Goal: Information Seeking & Learning: Find specific fact

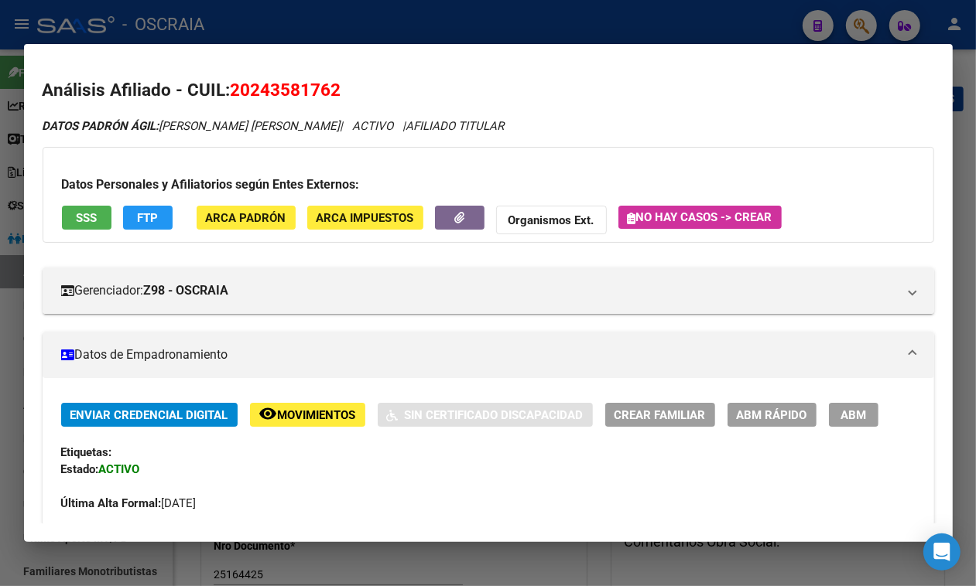
click at [289, 39] on div at bounding box center [488, 293] width 976 height 586
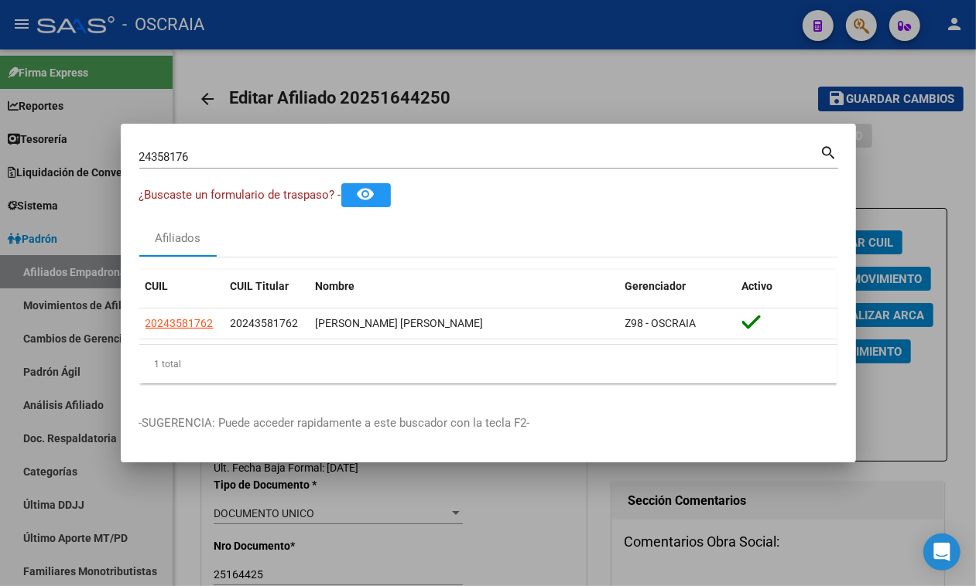
click at [237, 152] on input "24358176" at bounding box center [479, 157] width 681 height 14
click at [237, 156] on input "24358176" at bounding box center [479, 157] width 681 height 14
paste input "14565287"
type input "14565287"
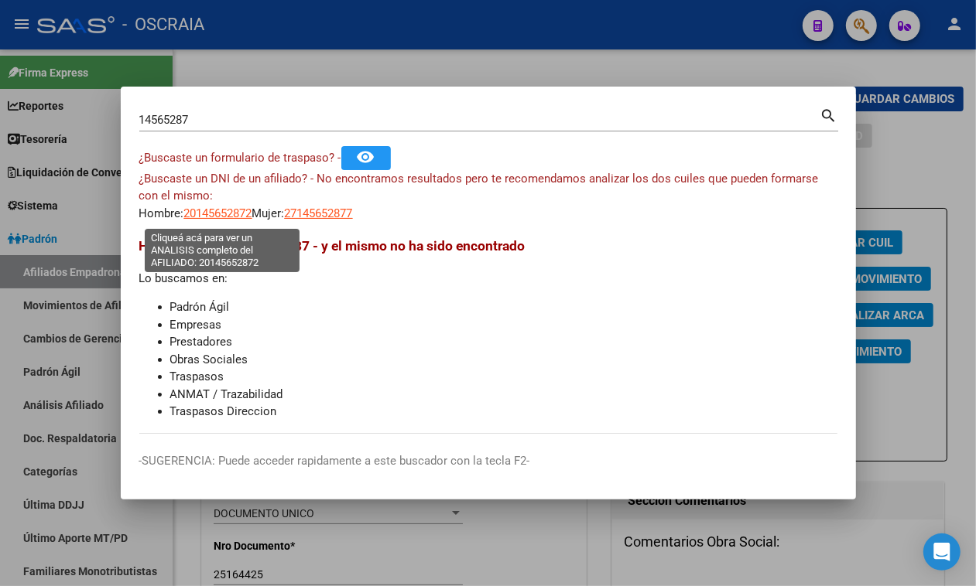
click at [228, 219] on span "20145652872" at bounding box center [218, 214] width 68 height 14
type textarea "20145652872"
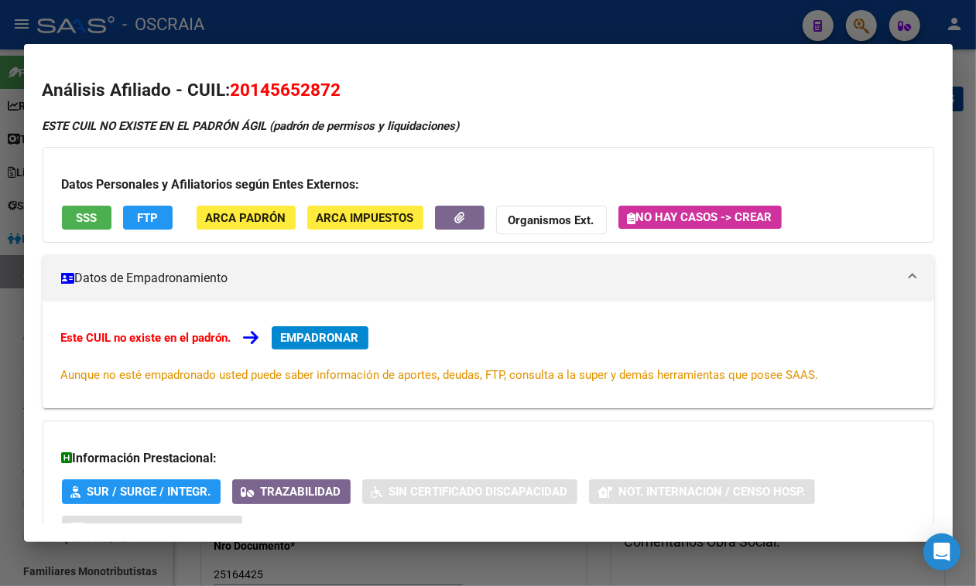
click at [451, 27] on div at bounding box center [488, 293] width 976 height 586
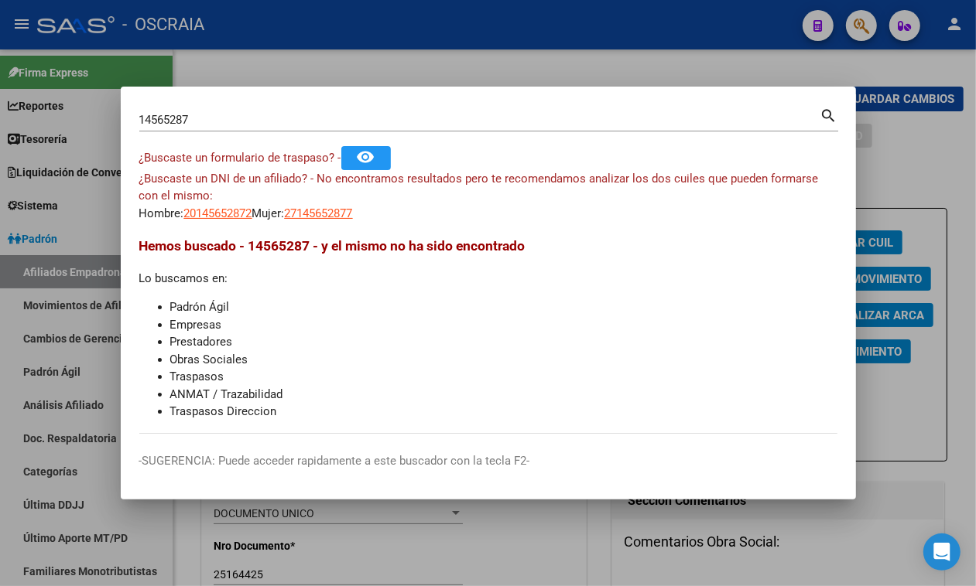
click at [302, 117] on input "14565287" at bounding box center [479, 120] width 681 height 14
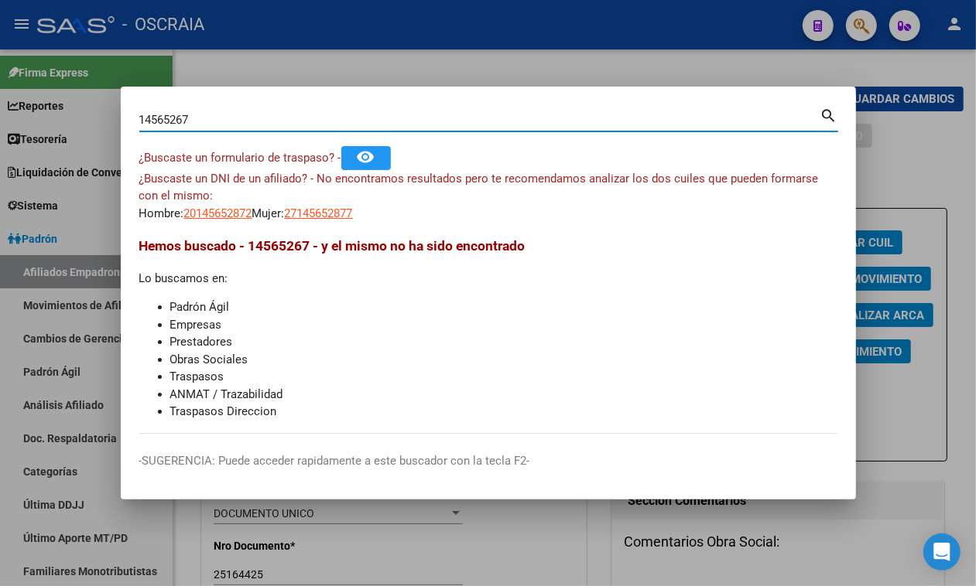
type input "14565267"
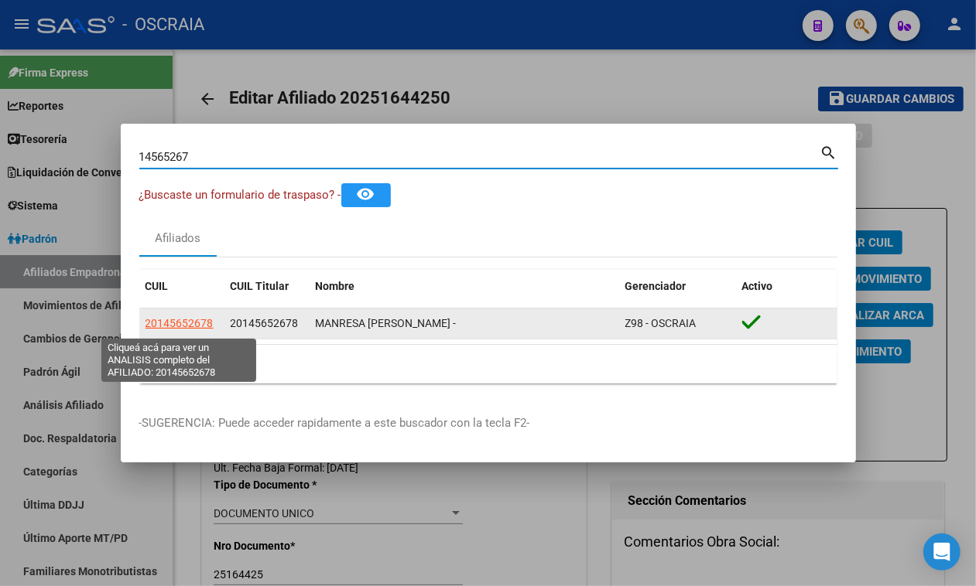
click at [192, 319] on span "20145652678" at bounding box center [179, 323] width 68 height 12
type textarea "20145652678"
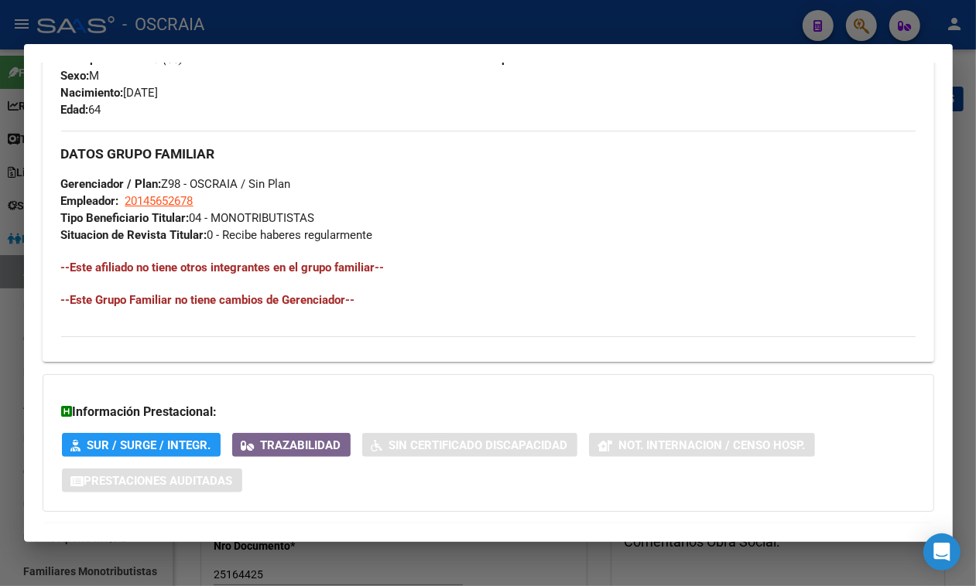
scroll to position [794, 0]
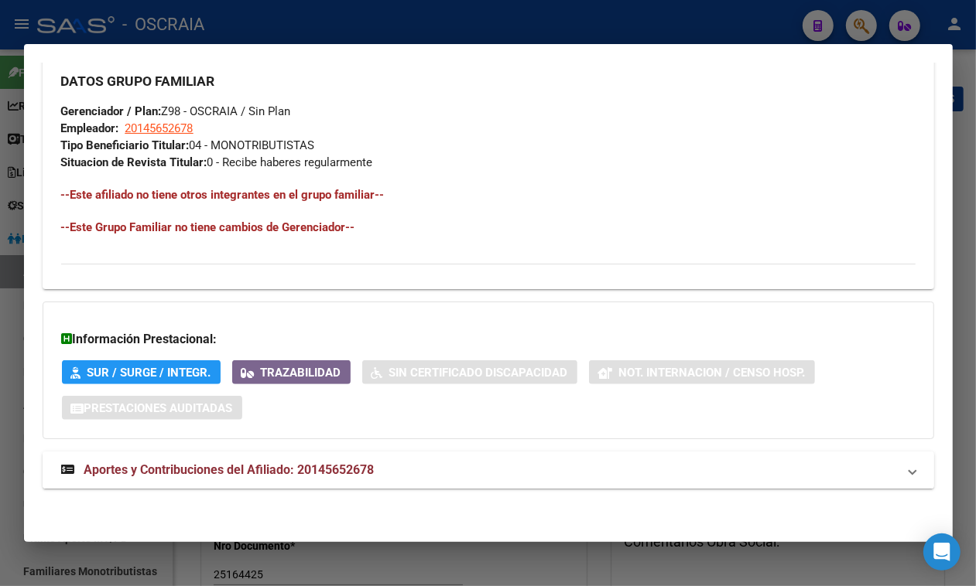
click at [358, 455] on mat-expansion-panel-header "Aportes y Contribuciones del Afiliado: 20145652678" at bounding box center [488, 470] width 891 height 37
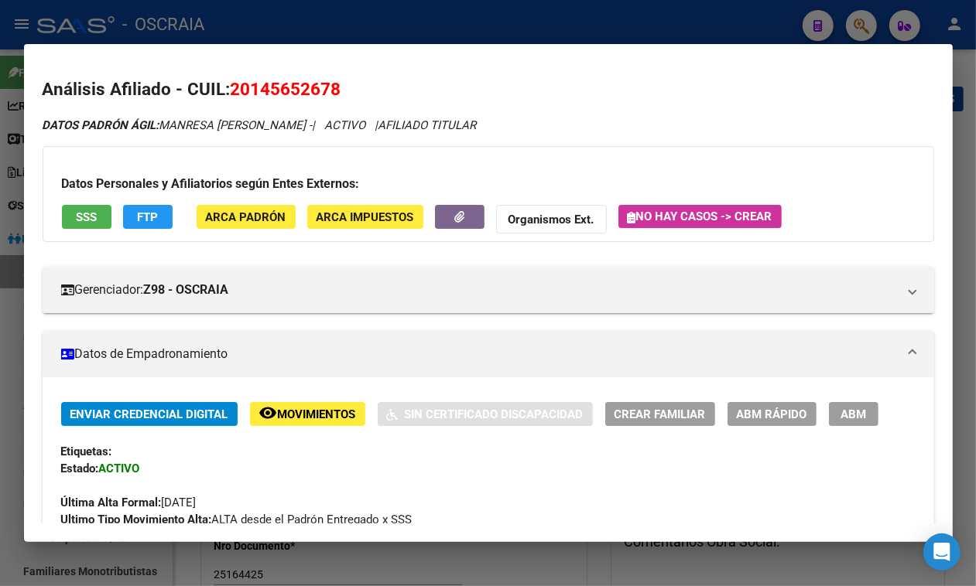
scroll to position [0, 0]
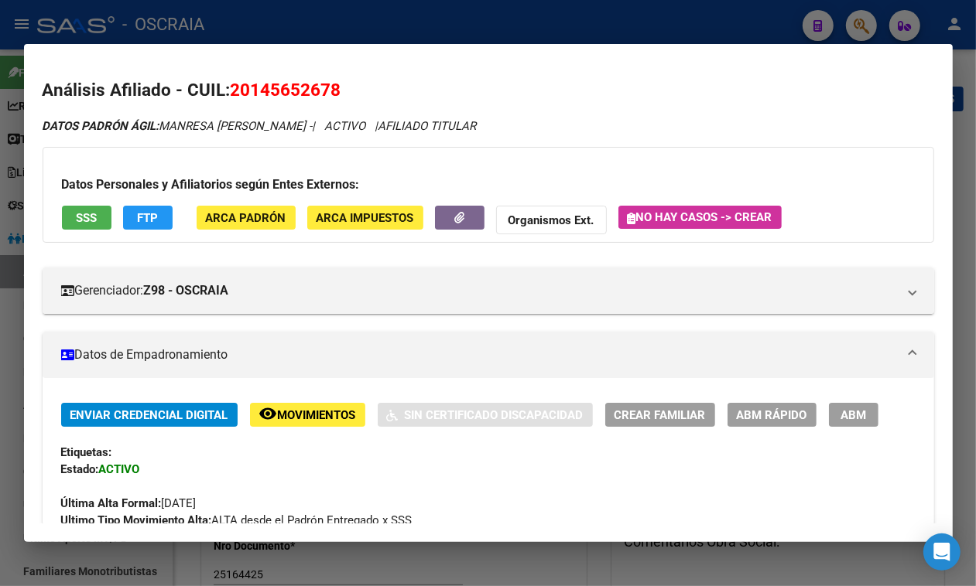
drag, startPoint x: 164, startPoint y: 121, endPoint x: 333, endPoint y: 117, distance: 168.7
click at [333, 118] on div "DATOS PADRÓN ÁGIL: MANRESA ALEJANDRO NESTOR - | ACTIVO | AFILIADO TITULAR" at bounding box center [488, 127] width 891 height 18
copy span "MANRESA ALEJANDRO NESTOR"
click at [257, 85] on span "20145652678" at bounding box center [286, 90] width 111 height 20
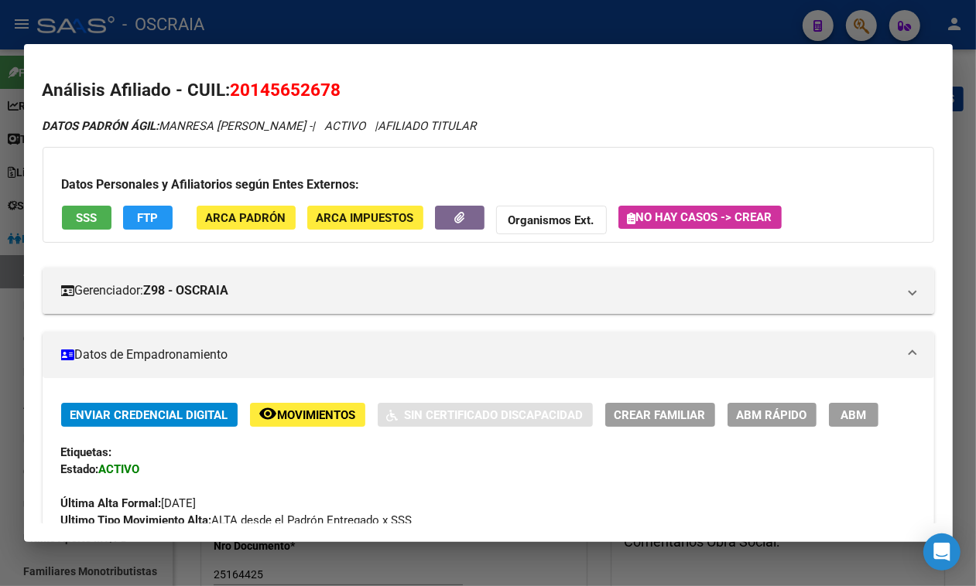
copy span "20145652678"
click at [491, 25] on div at bounding box center [488, 293] width 976 height 586
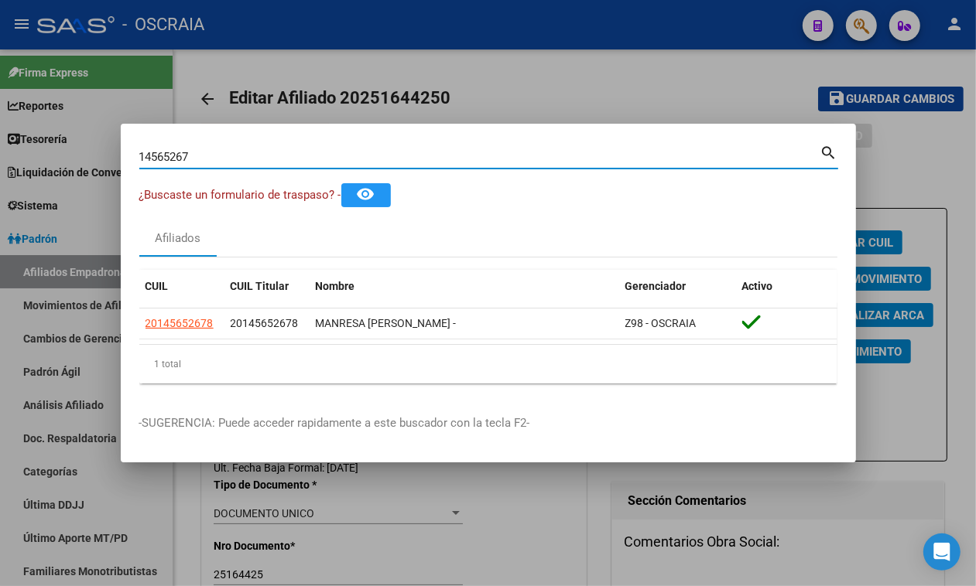
click at [391, 152] on input "14565267" at bounding box center [479, 157] width 681 height 14
paste input "23270146724"
type input "23270146724"
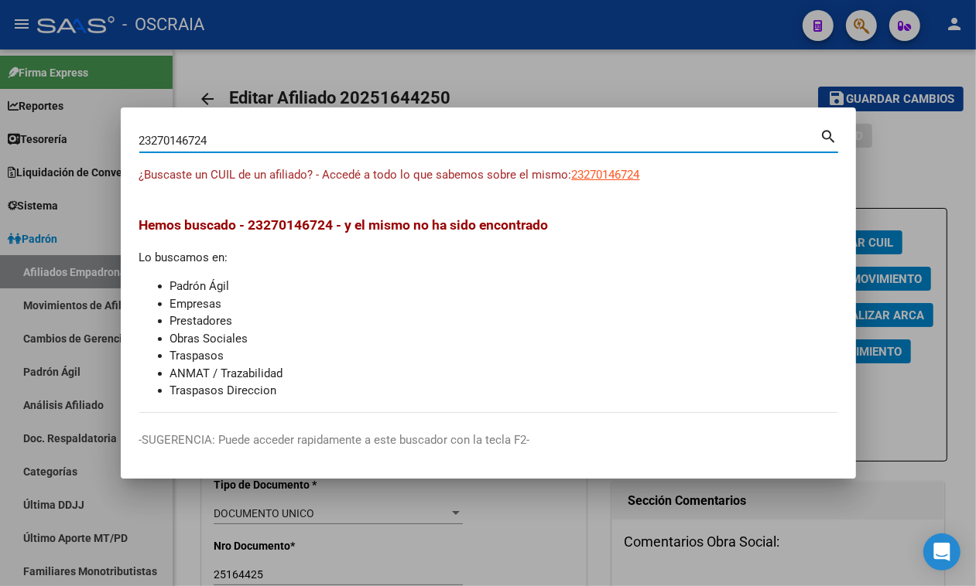
click at [612, 176] on span "23270146724" at bounding box center [606, 175] width 68 height 14
type textarea "23270146724"
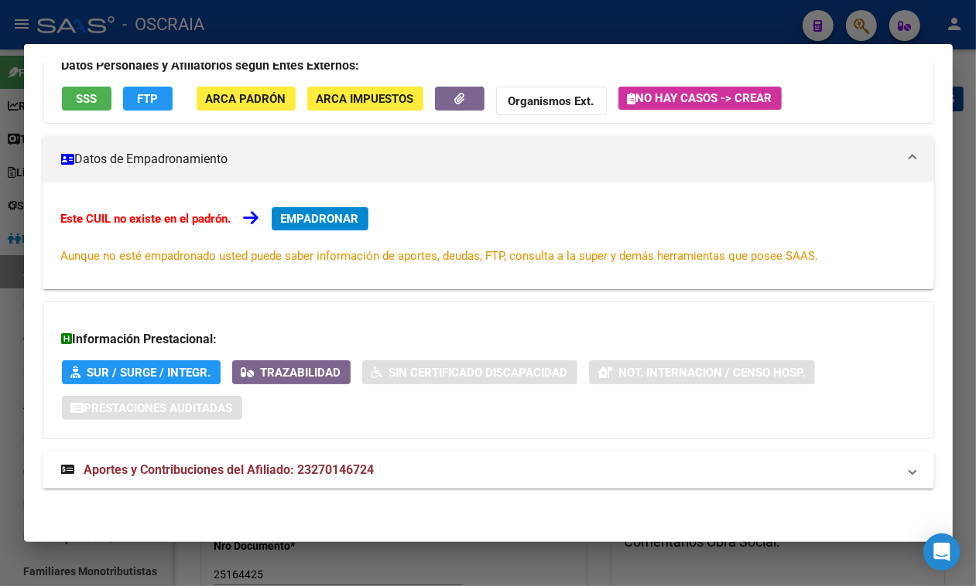
scroll to position [152, 0]
click at [422, 481] on mat-expansion-panel-header "Aportes y Contribuciones del Afiliado: 23270146724" at bounding box center [488, 470] width 891 height 37
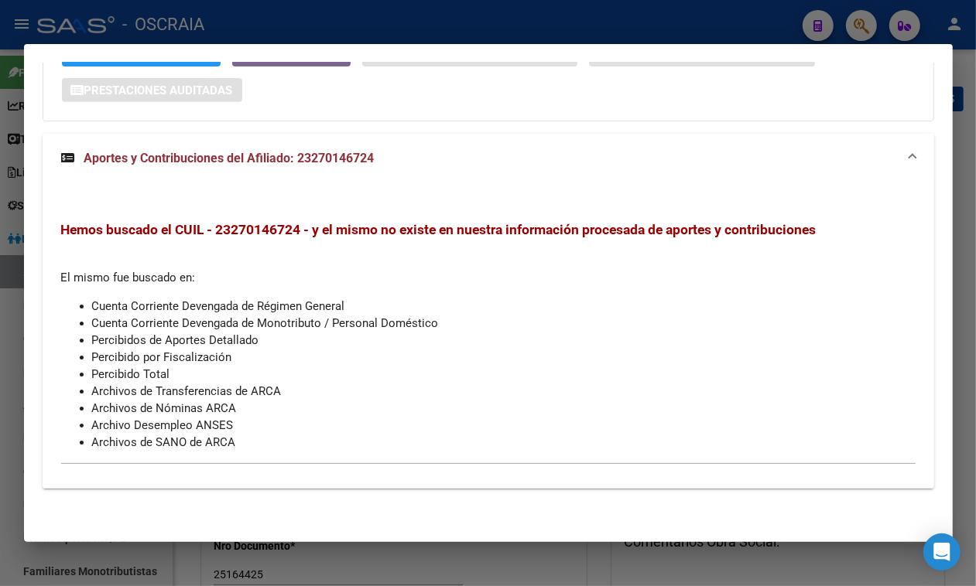
scroll to position [0, 0]
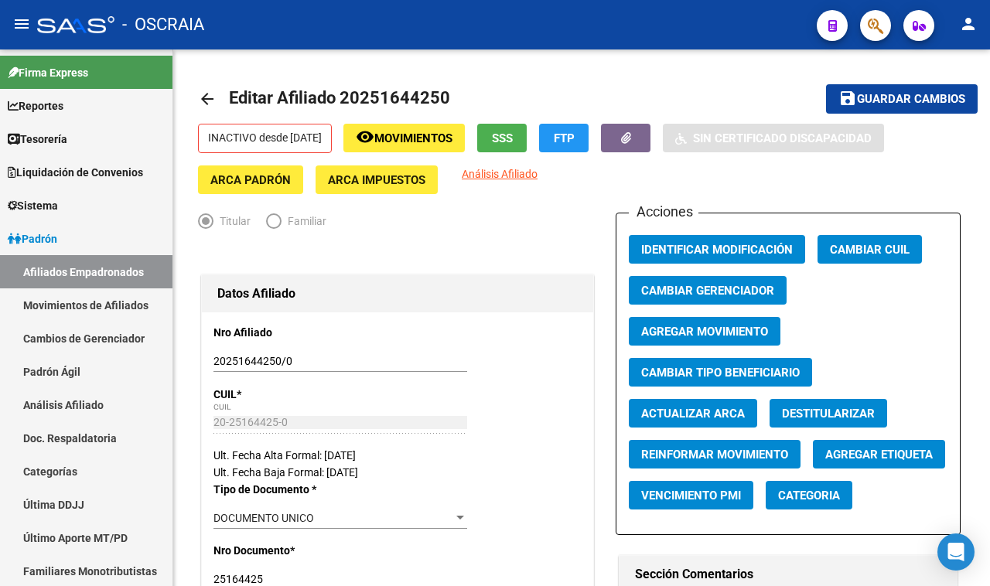
click at [873, 19] on icon "button" at bounding box center [875, 26] width 15 height 18
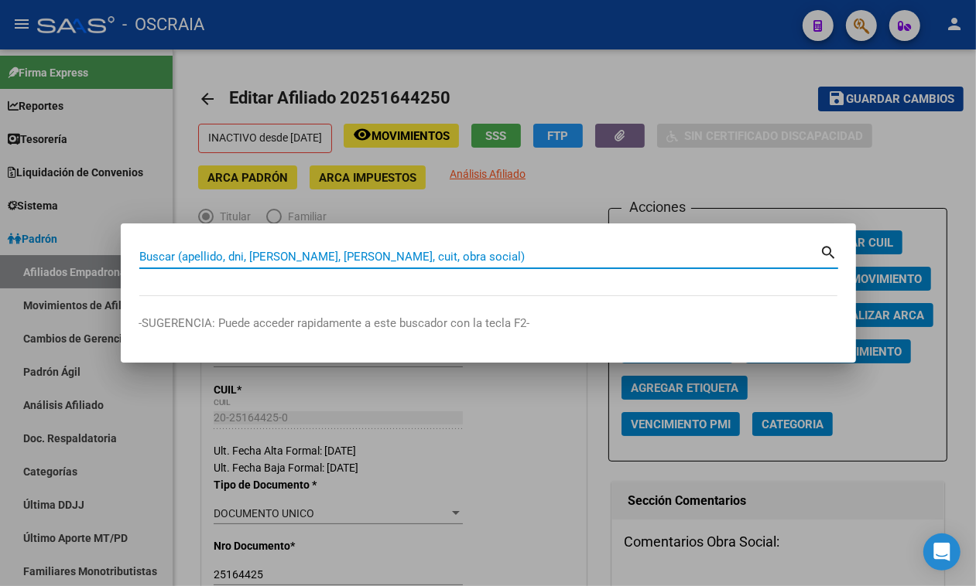
paste input "20-35936034-8"
type input "20359360348"
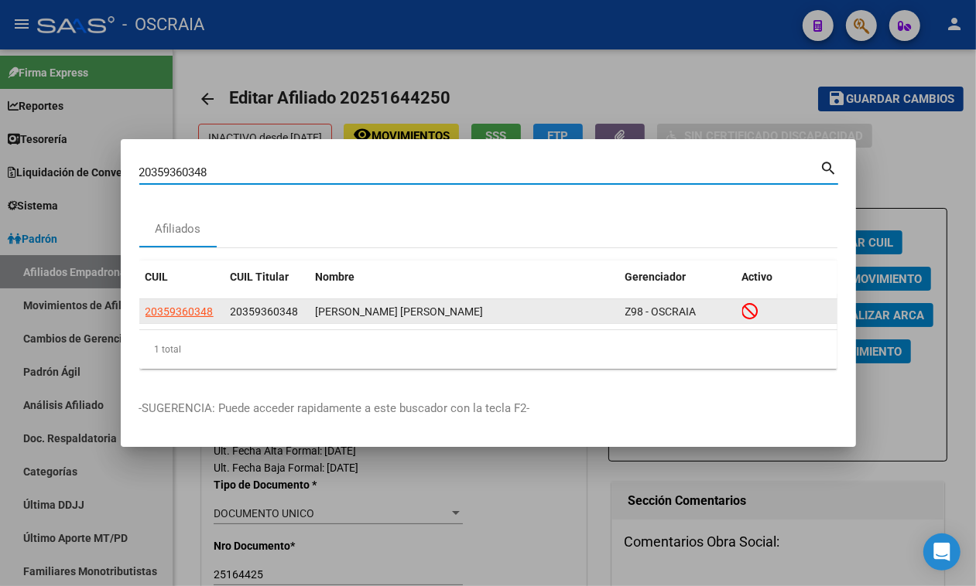
click at [176, 311] on span "20359360348" at bounding box center [179, 312] width 68 height 12
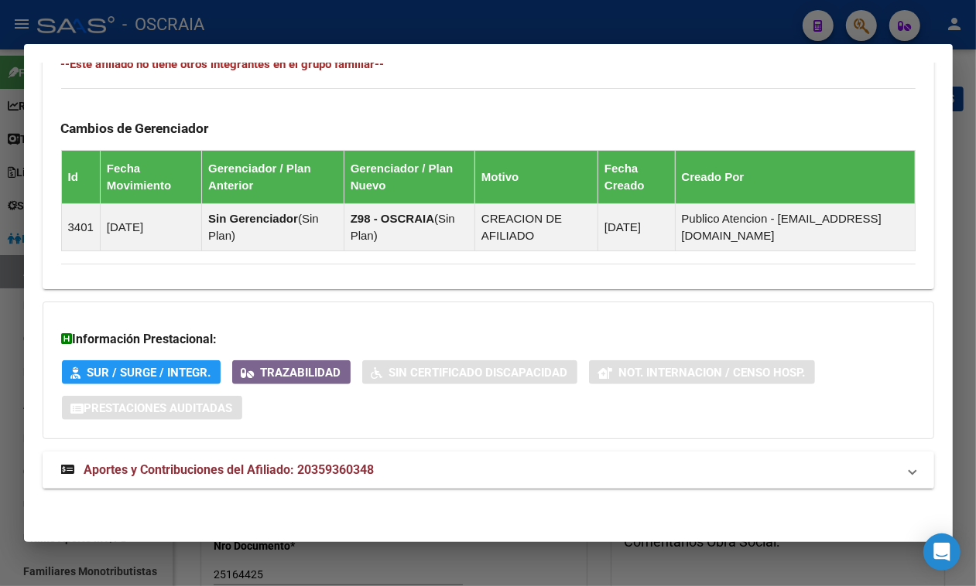
scroll to position [946, 0]
click at [439, 477] on mat-panel-title "Aportes y Contribuciones del Afiliado: 20359360348" at bounding box center [479, 470] width 836 height 19
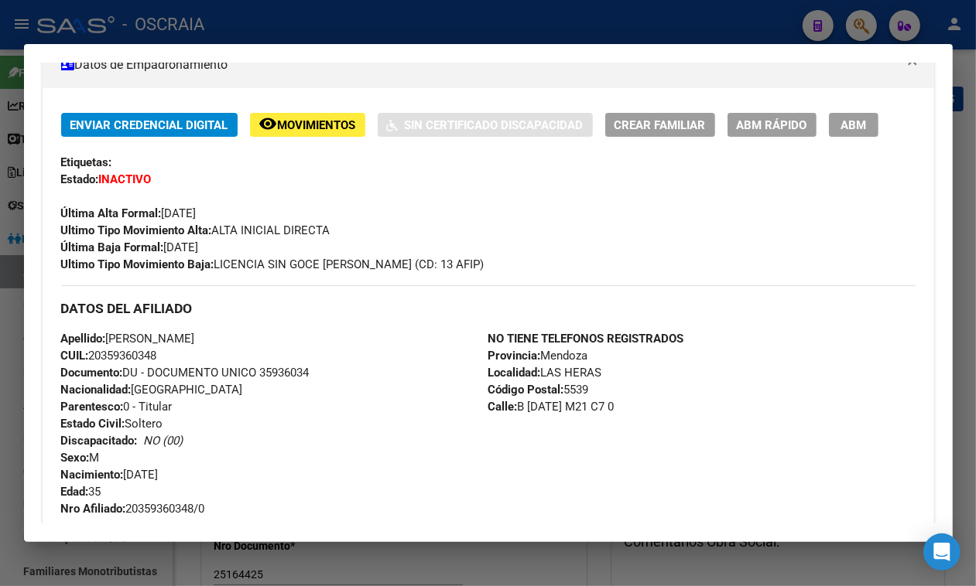
scroll to position [193, 0]
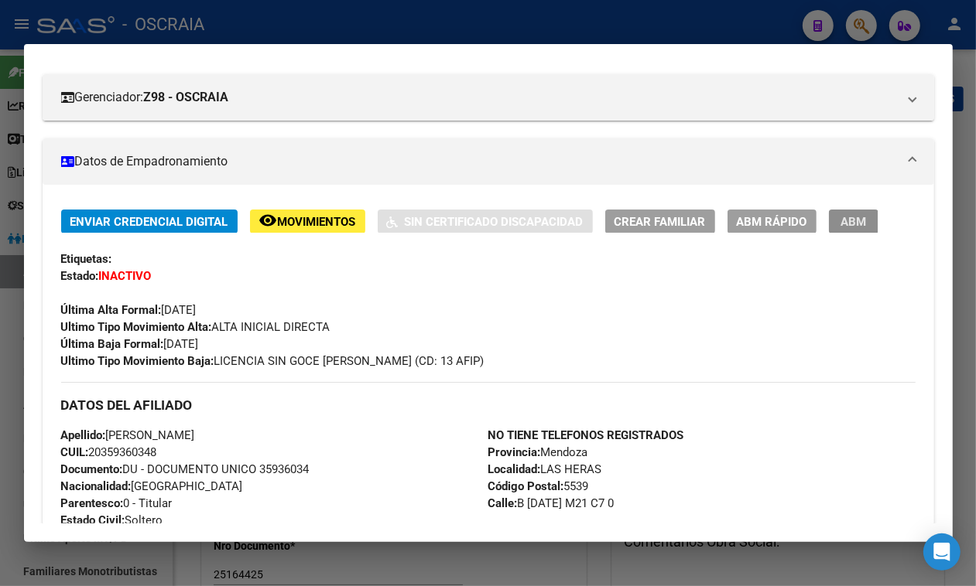
click at [840, 229] on span "ABM" at bounding box center [853, 222] width 26 height 14
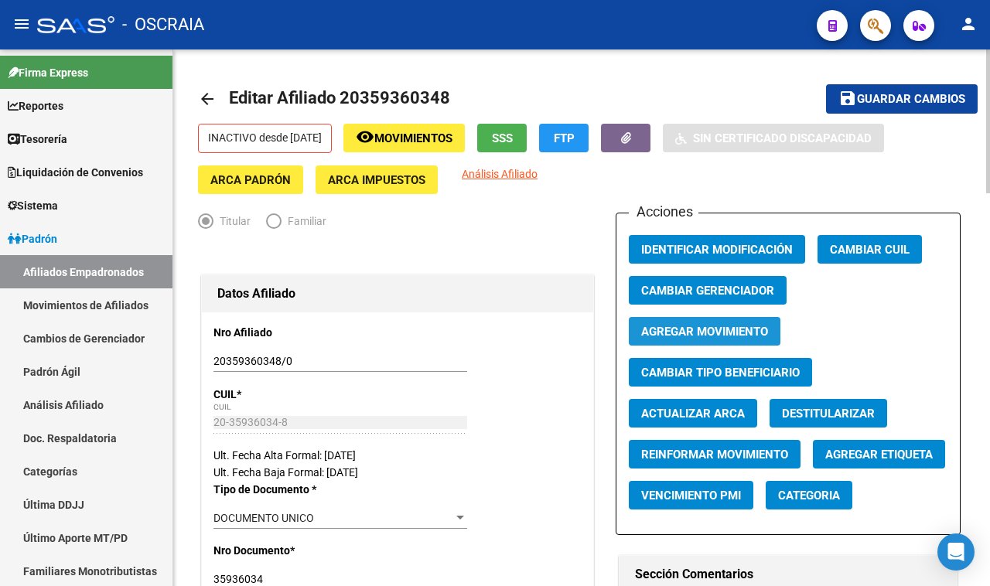
click at [760, 330] on span "Agregar Movimiento" at bounding box center [704, 332] width 127 height 14
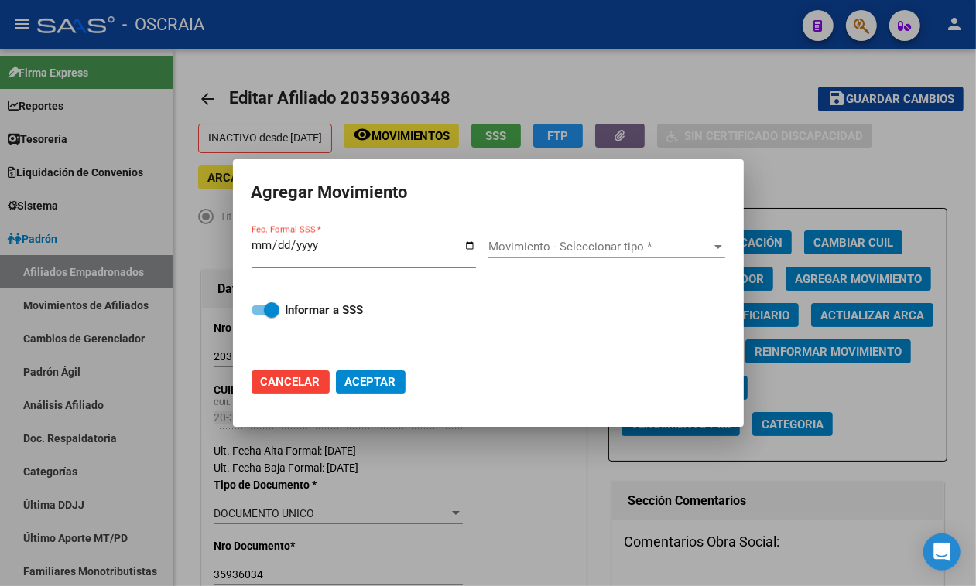
click at [493, 94] on div at bounding box center [488, 293] width 976 height 586
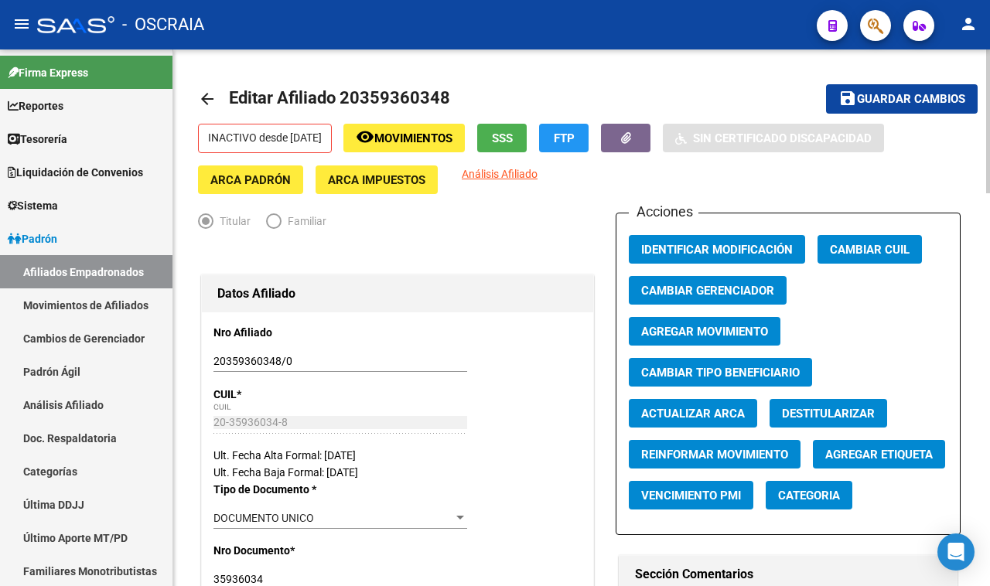
click at [407, 90] on span "Editar Afiliado 20359360348" at bounding box center [339, 97] width 221 height 19
click at [406, 90] on span "Editar Afiliado 20359360348" at bounding box center [339, 97] width 221 height 19
copy h1 "20359360348"
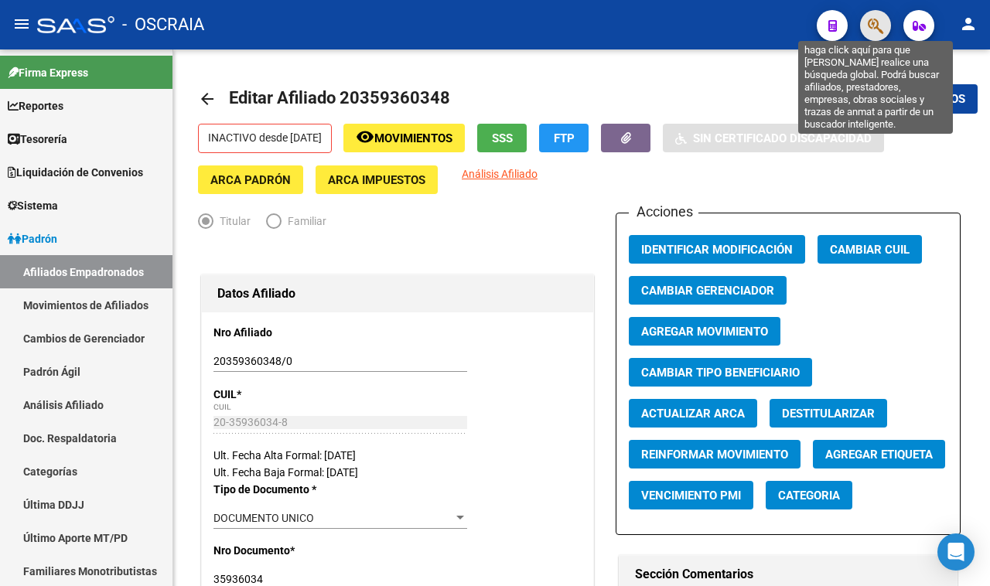
click at [875, 32] on icon "button" at bounding box center [875, 26] width 15 height 18
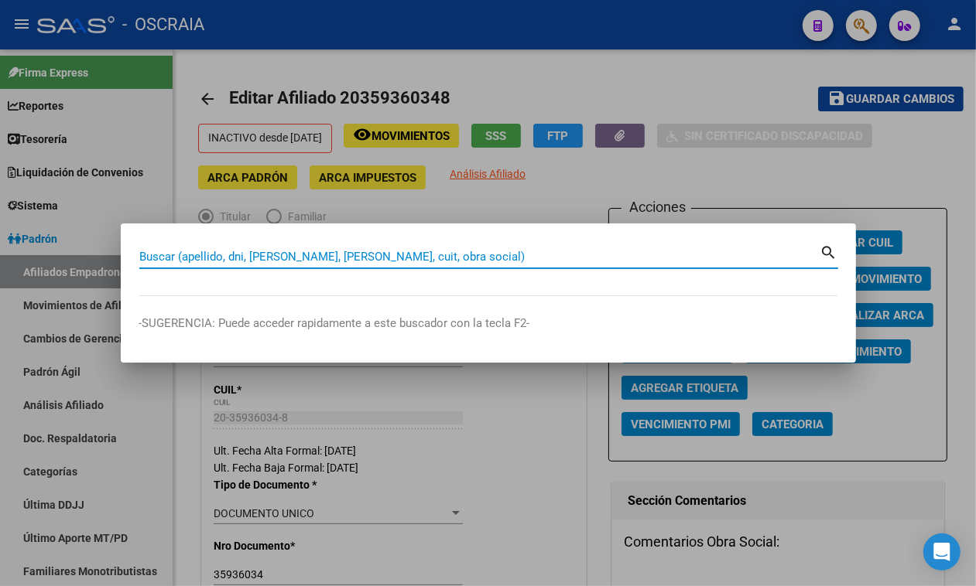
drag, startPoint x: 498, startPoint y: 248, endPoint x: 395, endPoint y: 254, distance: 103.1
paste input "20359360348"
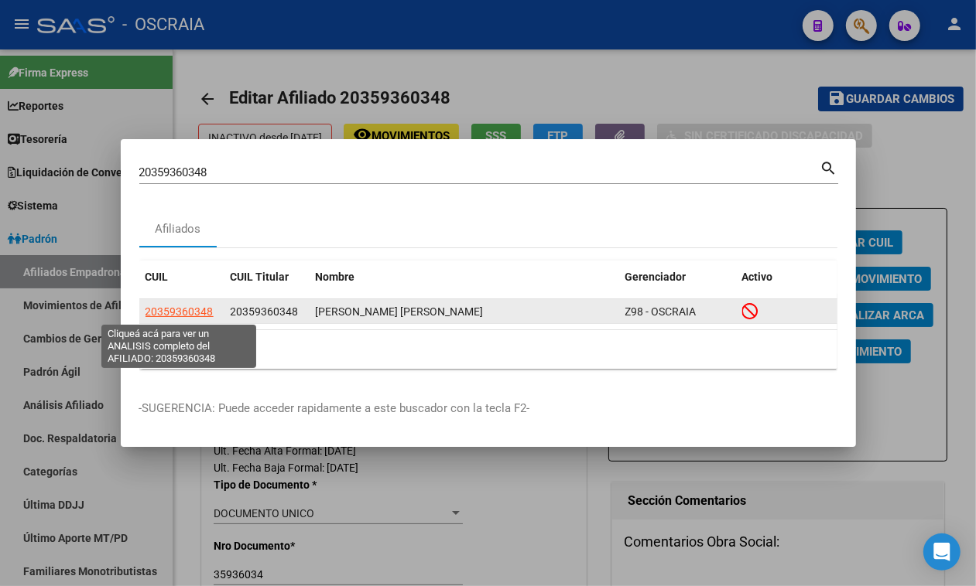
click at [156, 306] on span "20359360348" at bounding box center [179, 312] width 68 height 12
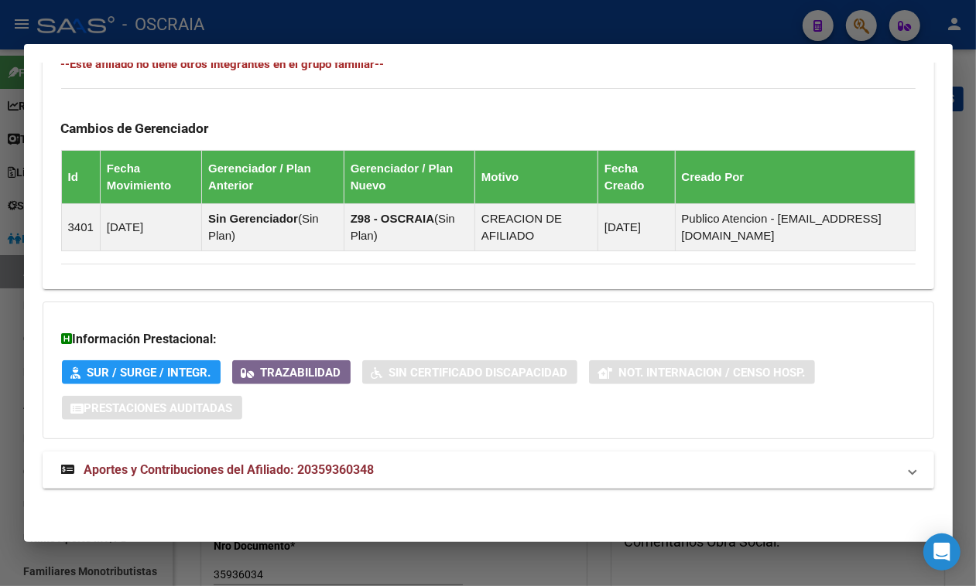
scroll to position [946, 0]
click at [349, 459] on mat-expansion-panel-header "Aportes y Contribuciones del Afiliado: 20359360348" at bounding box center [488, 470] width 891 height 37
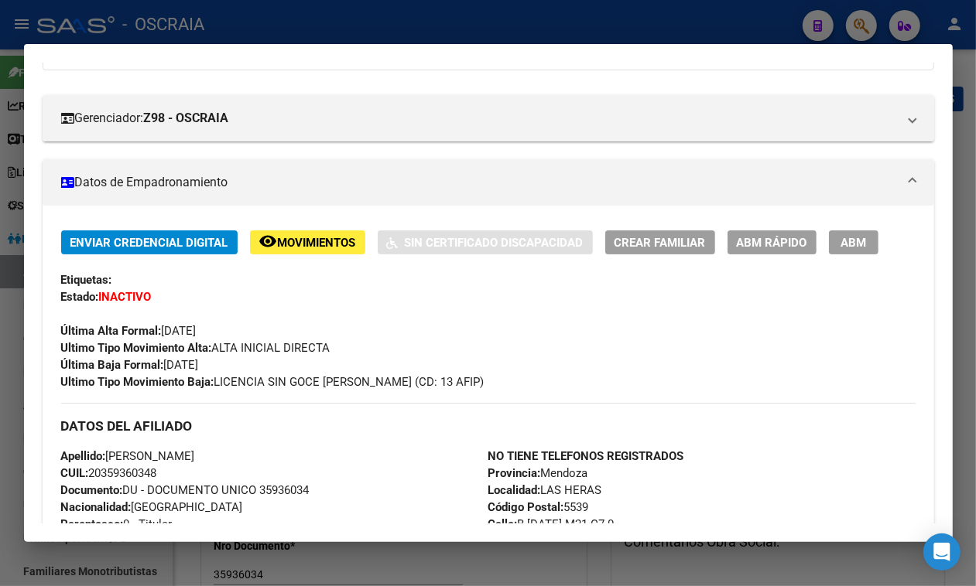
scroll to position [0, 0]
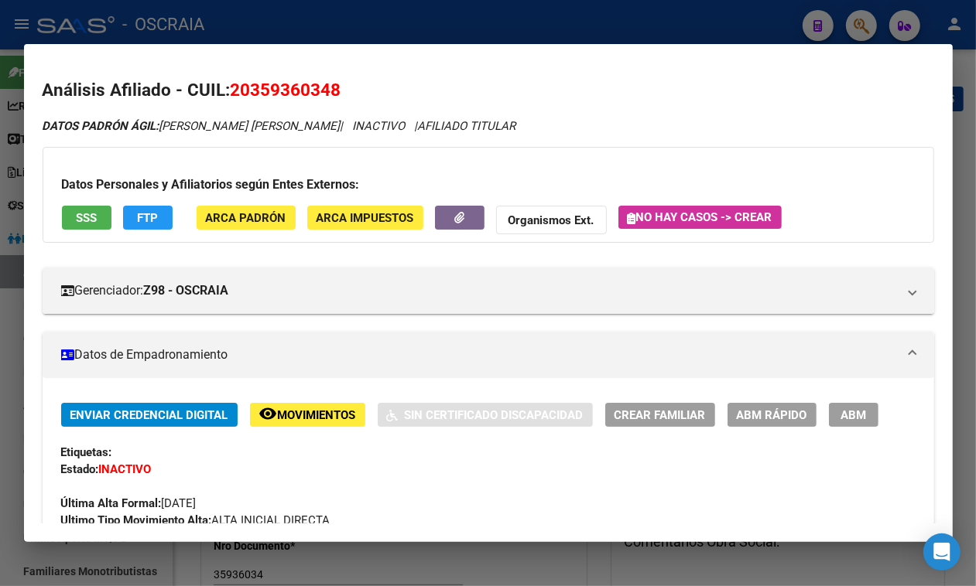
click at [86, 221] on span "SSS" at bounding box center [86, 218] width 21 height 14
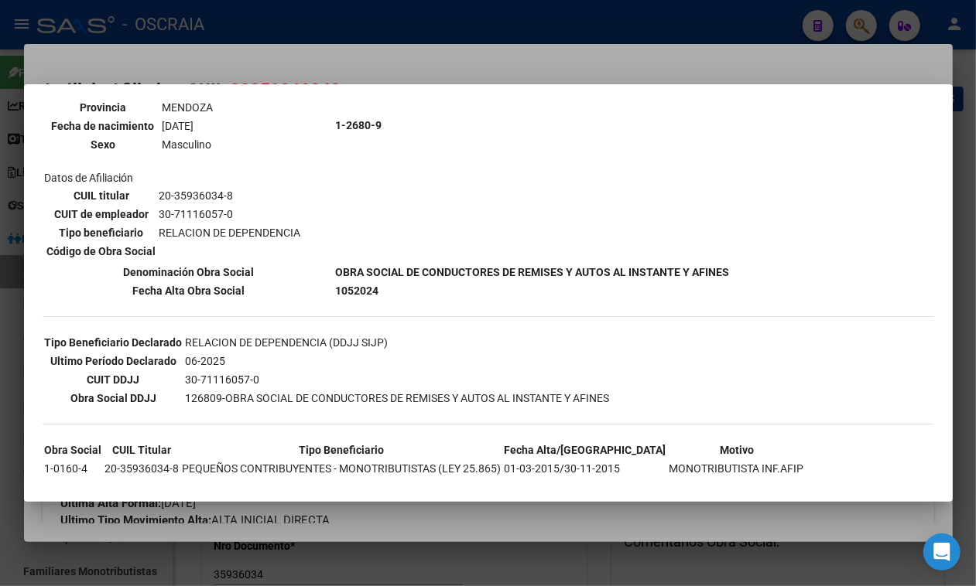
scroll to position [222, 0]
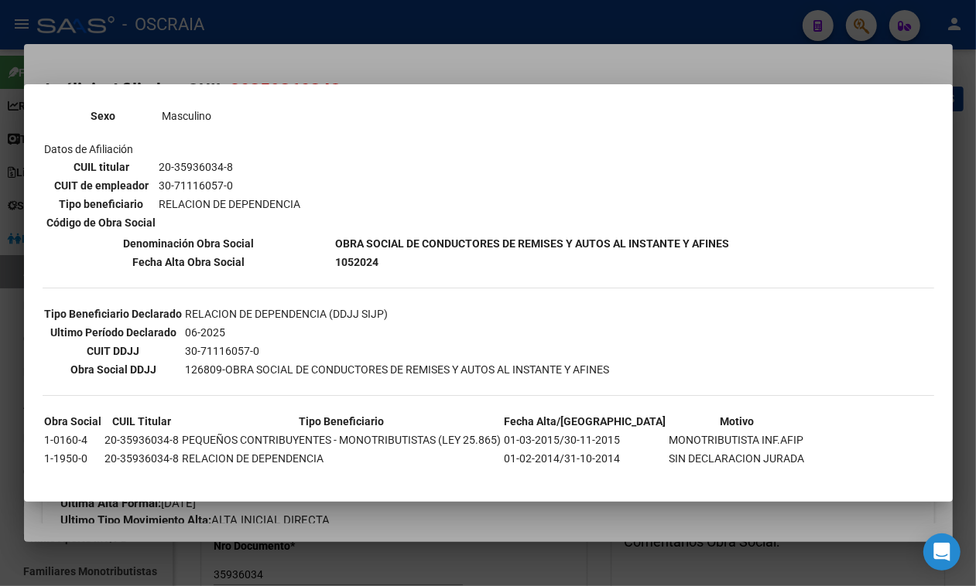
drag, startPoint x: 182, startPoint y: 319, endPoint x: 231, endPoint y: 321, distance: 48.8
click at [231, 324] on td "06-2025" at bounding box center [398, 332] width 426 height 17
click at [357, 62] on div at bounding box center [488, 293] width 976 height 586
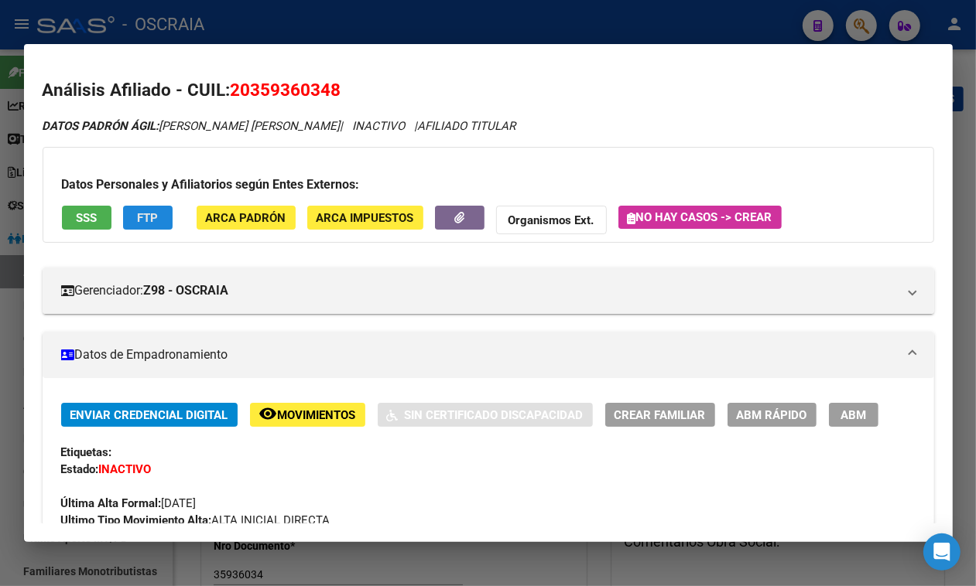
click at [156, 227] on button "FTP" at bounding box center [148, 218] width 50 height 24
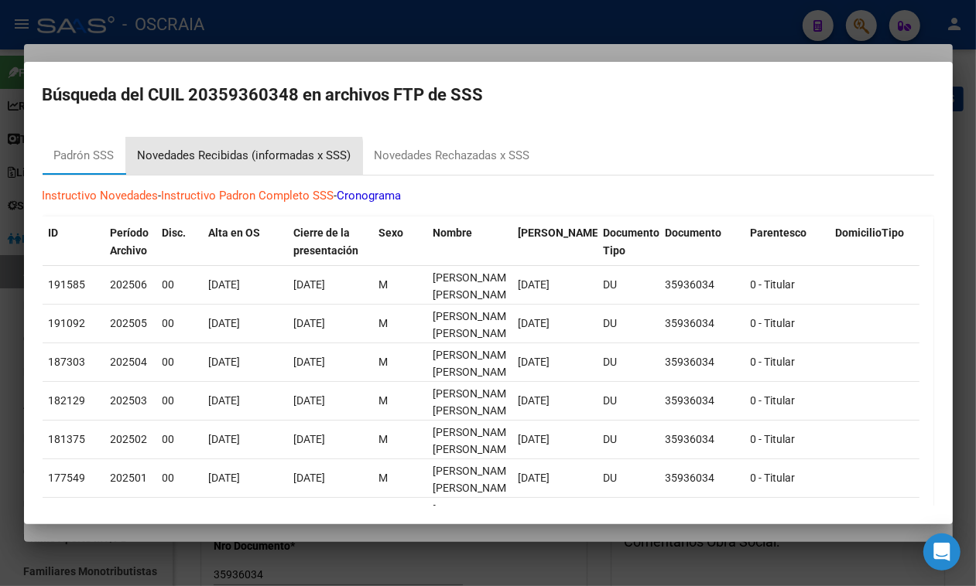
click at [222, 161] on div "Novedades Recibidas (informadas x SSS)" at bounding box center [245, 156] width 214 height 18
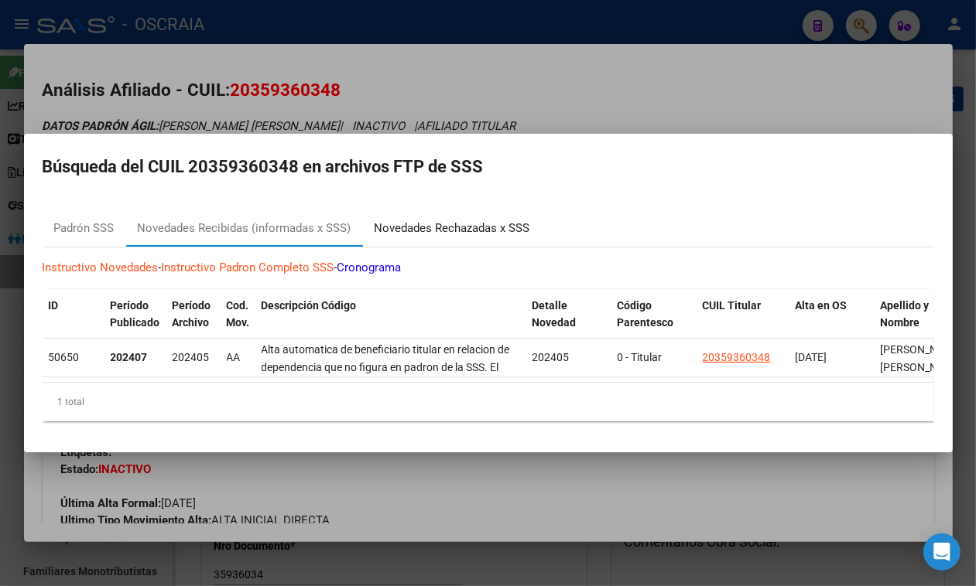
click at [392, 220] on div "Novedades Rechazadas x SSS" at bounding box center [452, 229] width 156 height 18
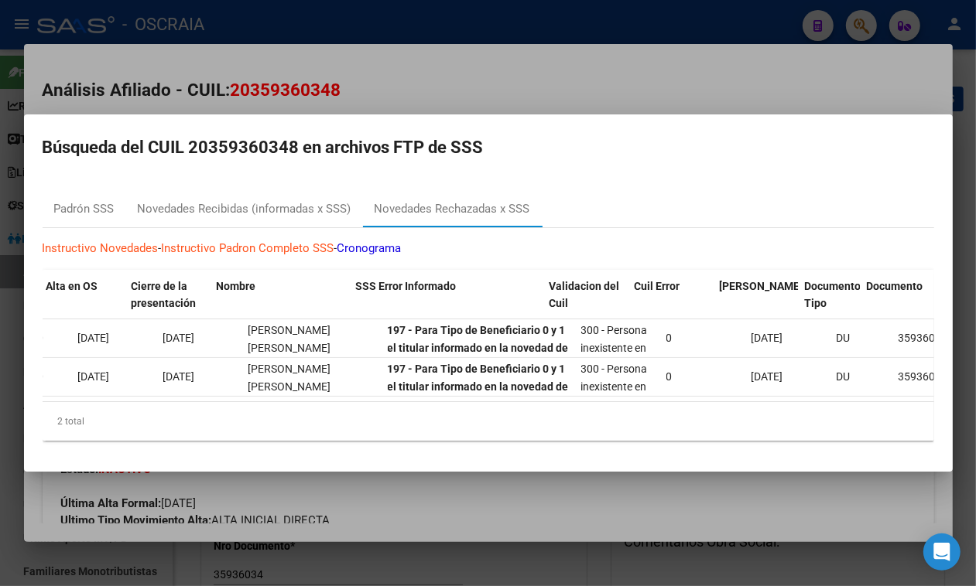
scroll to position [0, 385]
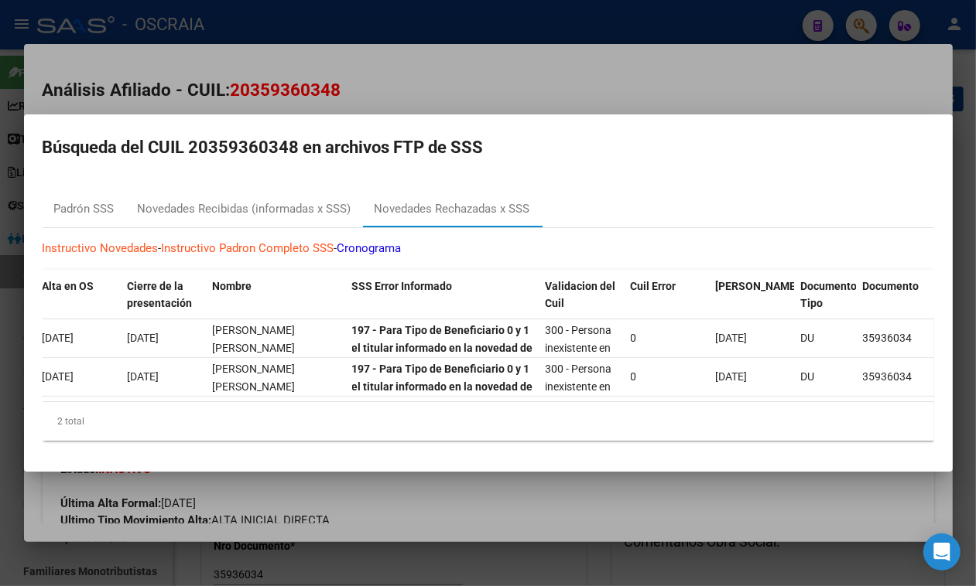
click at [388, 244] on link "Cronograma" at bounding box center [369, 248] width 64 height 14
click at [478, 82] on div at bounding box center [488, 293] width 976 height 586
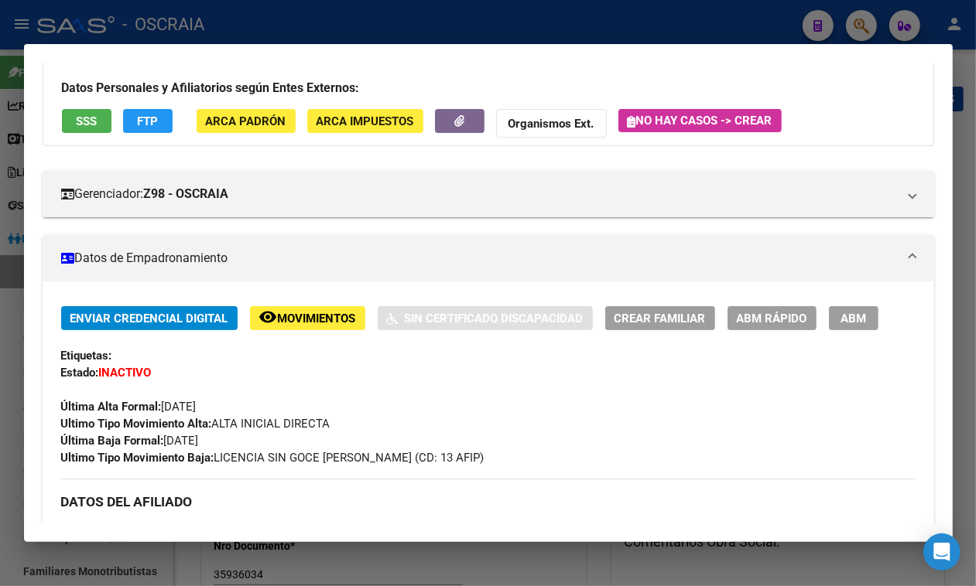
scroll to position [193, 0]
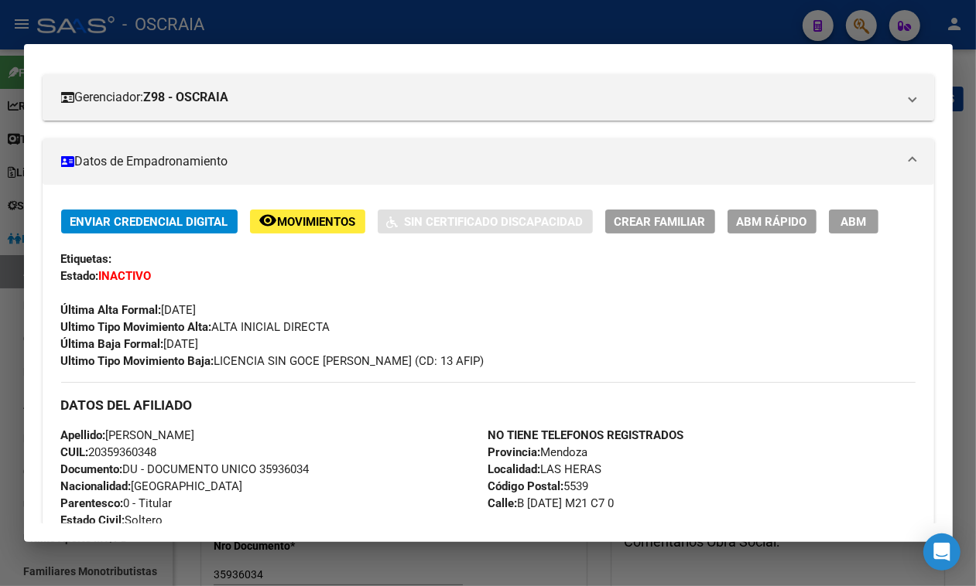
click at [460, 368] on span "Ultimo Tipo Movimiento Baja: LICENCIA SIN GOCE DE SUELDO AFIP (CD: 13 AFIP)" at bounding box center [272, 361] width 423 height 14
copy div "Ultimo Tipo Movimiento Baja: LICENCIA SIN GOCE DE SUELDO AFIP (CD: 13 AFIP)"
drag, startPoint x: 551, startPoint y: 21, endPoint x: 433, endPoint y: 49, distance: 120.9
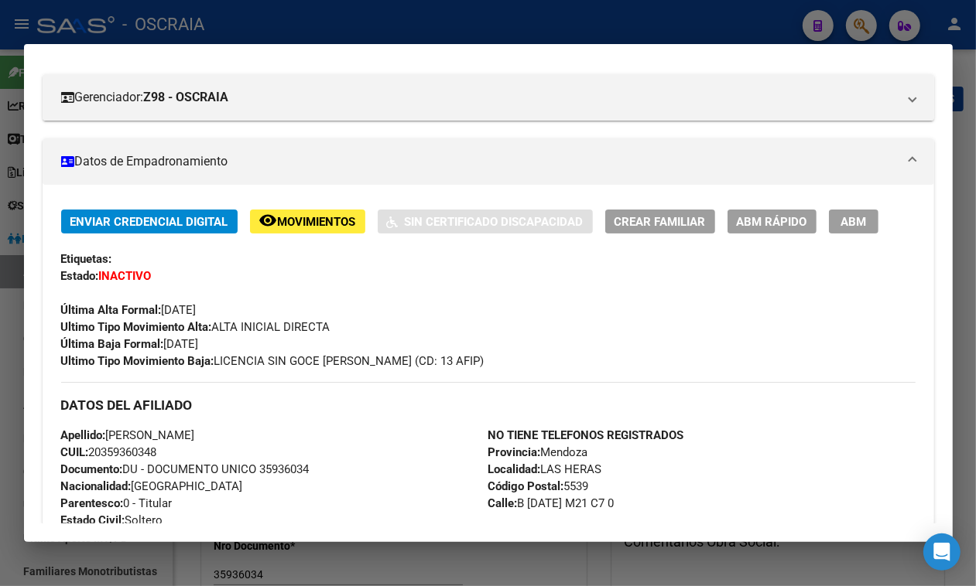
click at [550, 20] on div at bounding box center [488, 293] width 976 height 586
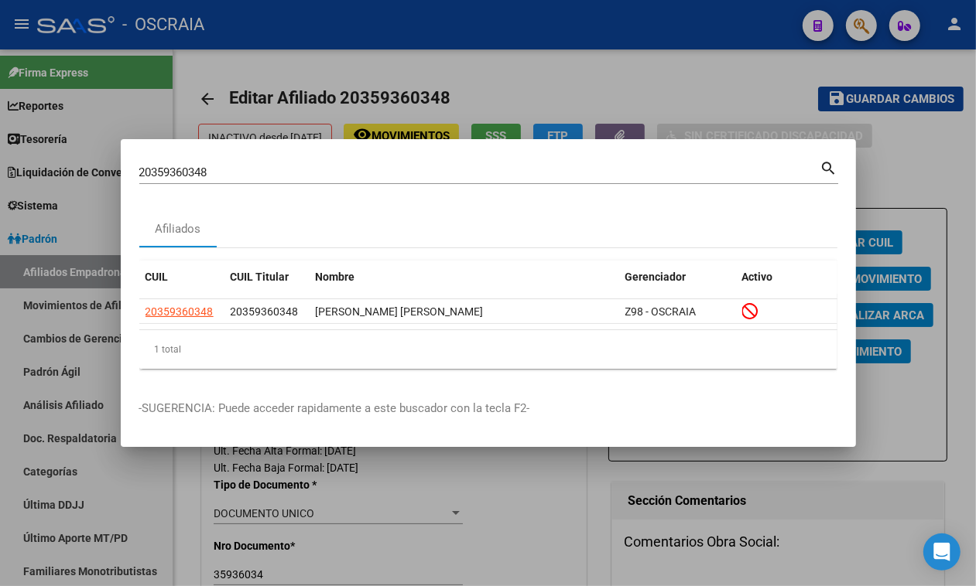
drag, startPoint x: 348, startPoint y: 186, endPoint x: 340, endPoint y: 167, distance: 20.1
click at [346, 184] on div "20359360348 Buscar (apellido, dni, cuil, nro traspaso, cuit, obra social) search" at bounding box center [488, 178] width 699 height 41
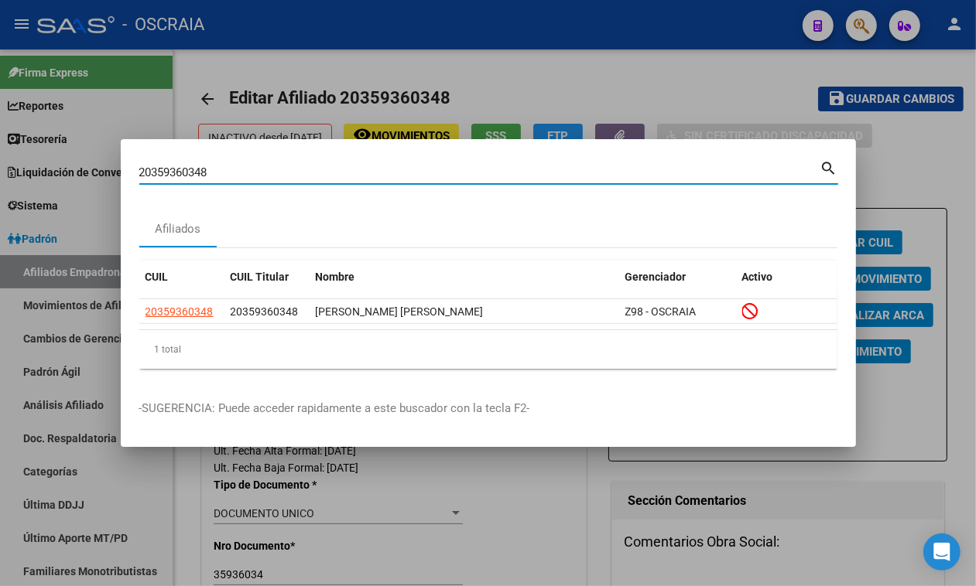
click at [340, 167] on input "20359360348" at bounding box center [479, 173] width 681 height 14
click at [335, 167] on input "20359360348" at bounding box center [479, 173] width 681 height 14
paste input "36292492"
drag, startPoint x: 318, startPoint y: 170, endPoint x: 0, endPoint y: 66, distance: 334.7
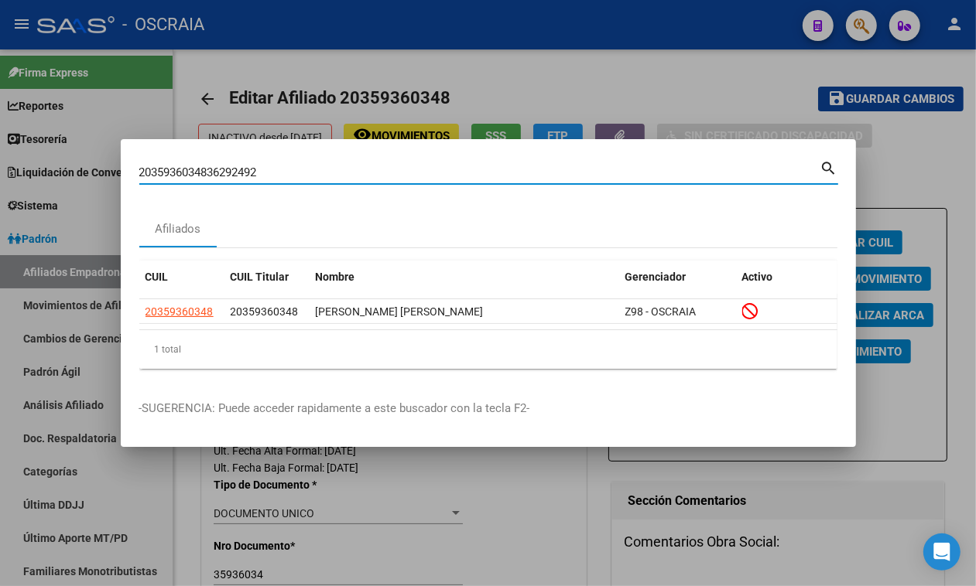
click at [0, 66] on div "2035936034836292492 Buscar (apellido, dni, cuil, nro traspaso, cuit, obra socia…" at bounding box center [488, 293] width 976 height 586
paste input
type input "36292492"
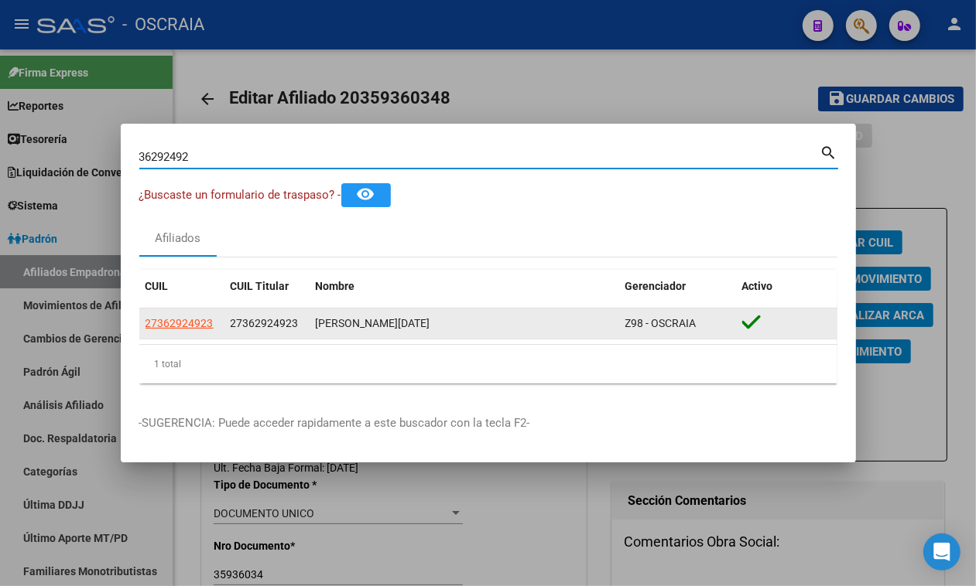
click at [183, 329] on span "27362924923" at bounding box center [179, 323] width 68 height 12
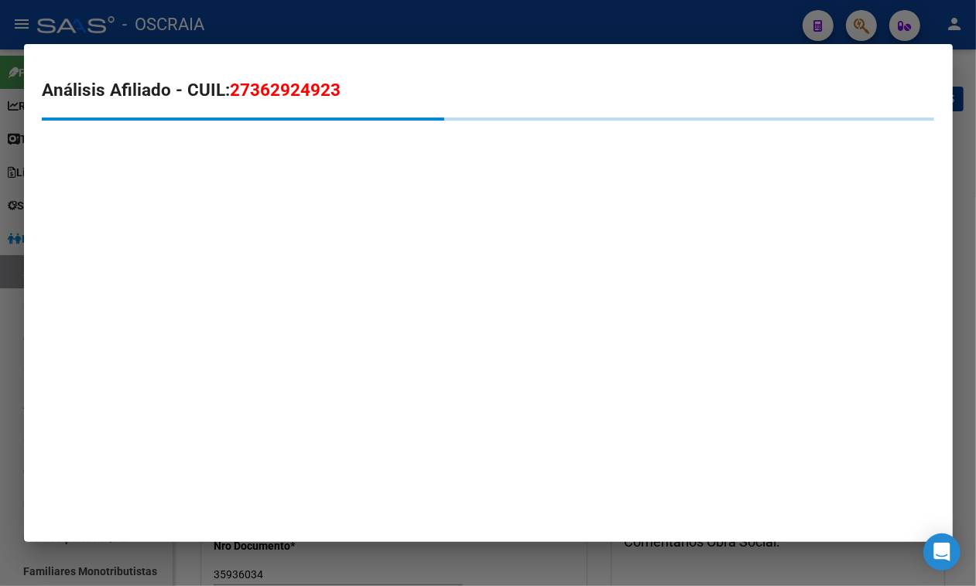
click at [179, 323] on mat-dialog-container "Análisis Afiliado - CUIL: 27362924923" at bounding box center [488, 293] width 928 height 498
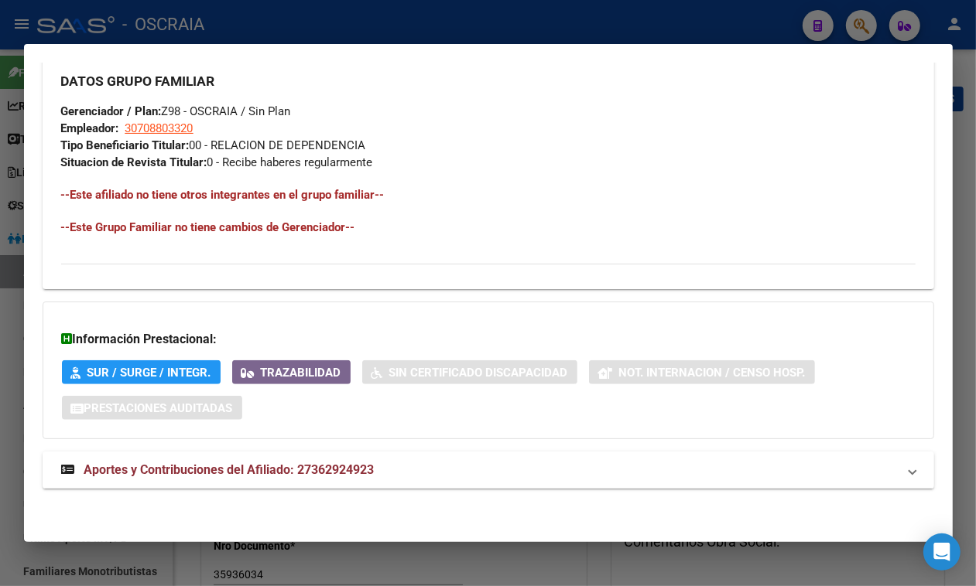
scroll to position [794, 0]
click at [222, 453] on mat-expansion-panel-header "Aportes y Contribuciones del Afiliado: 27362924923" at bounding box center [488, 470] width 891 height 37
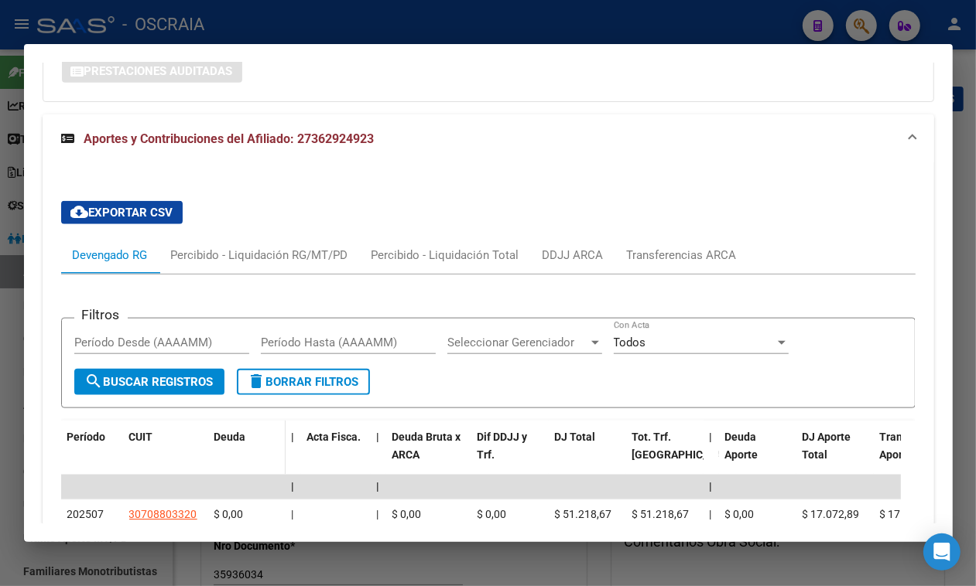
scroll to position [1375, 0]
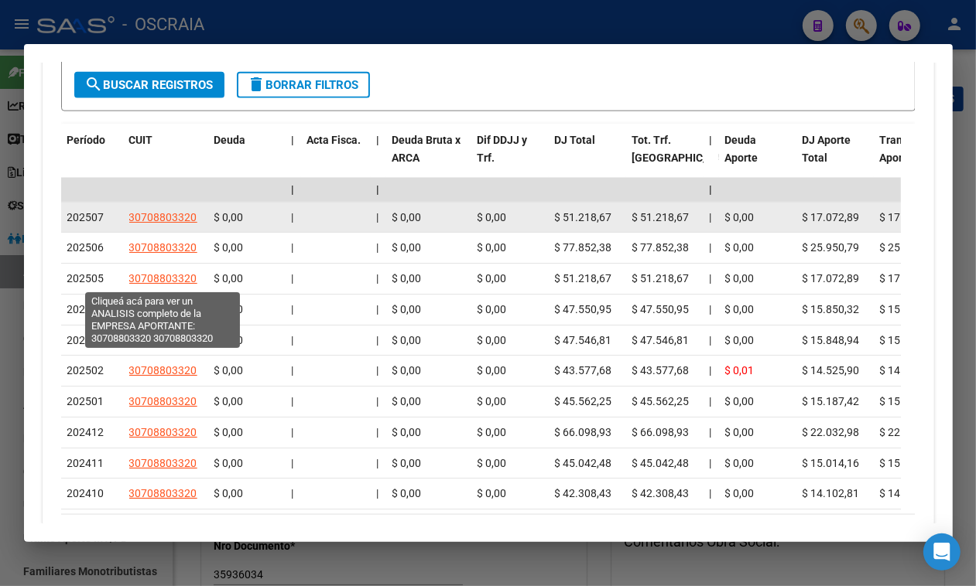
click at [152, 224] on span "30708803320" at bounding box center [163, 217] width 68 height 12
type textarea "30708803320"
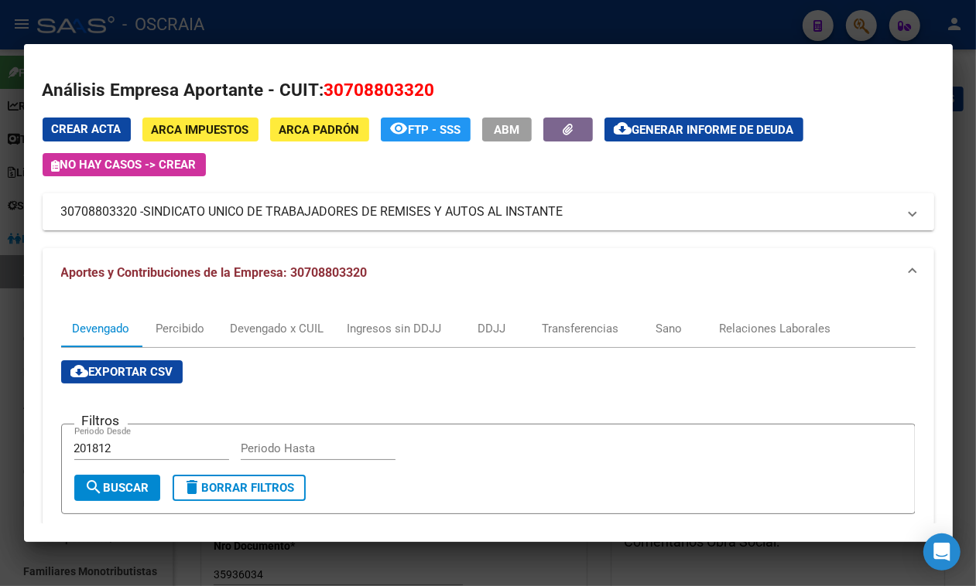
drag, startPoint x: 149, startPoint y: 219, endPoint x: 605, endPoint y: 233, distance: 455.9
click at [605, 231] on mat-expansion-panel-header "30708803320 - SINDICATO UNICO DE TRABAJADORES DE REMISES Y AUTOS AL INSTANTE" at bounding box center [488, 211] width 891 height 37
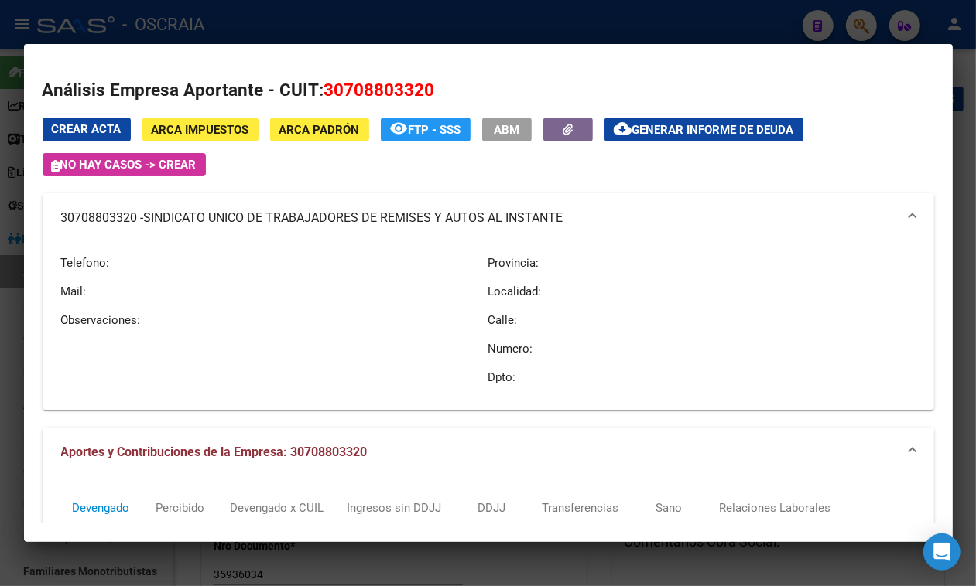
click at [544, 167] on div "Crear Acta ARCA Impuestos ARCA Padrón remove_red_eye FTP - SSS ABM cloud_downlo…" at bounding box center [488, 147] width 891 height 59
drag, startPoint x: 56, startPoint y: 221, endPoint x: 563, endPoint y: 227, distance: 507.6
click at [563, 227] on mat-expansion-panel-header "30708803320 - SINDICATO UNICO DE TRABAJADORES DE REMISES Y AUTOS AL INSTANTE" at bounding box center [488, 218] width 891 height 50
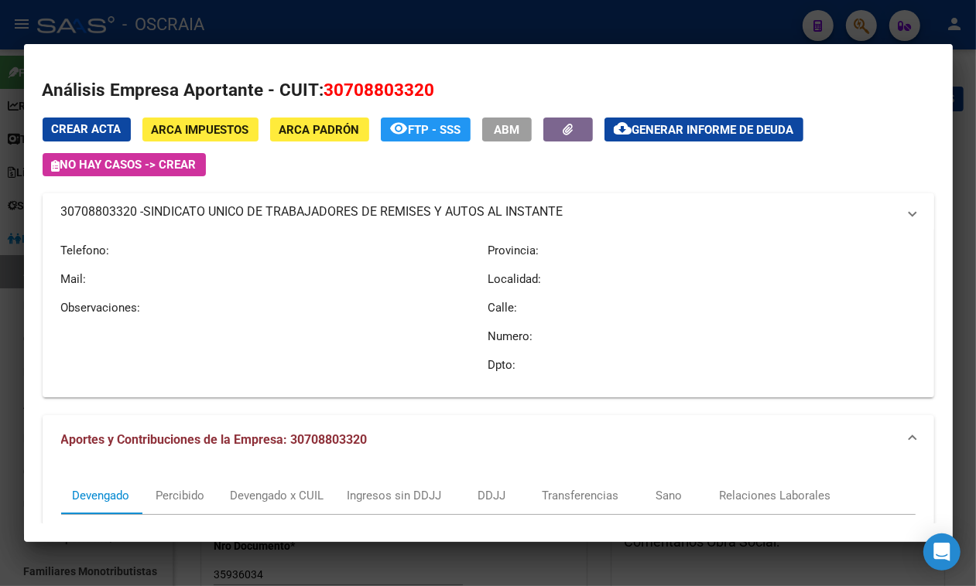
copy mat-panel-title "30708803320 - SINDICATO UNICO DE TRABAJADORES DE REMISES Y AUTOS AL INSTANTE"
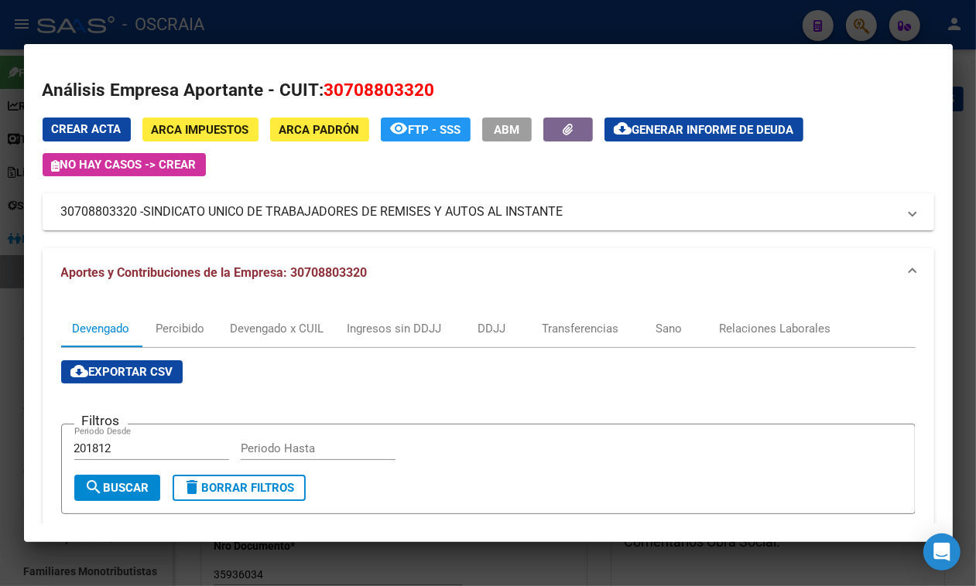
click at [309, 12] on div at bounding box center [488, 293] width 976 height 586
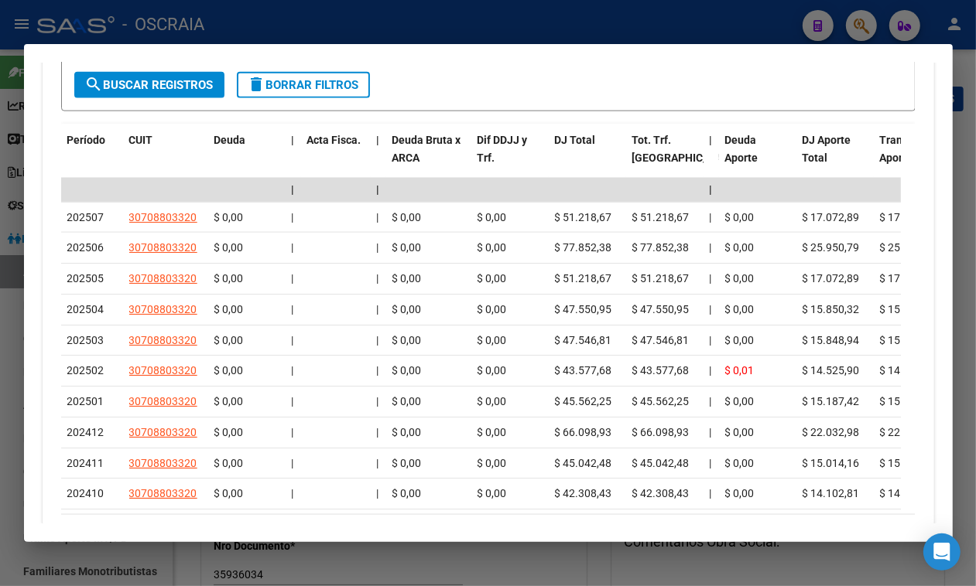
click at [298, 14] on div at bounding box center [488, 293] width 976 height 586
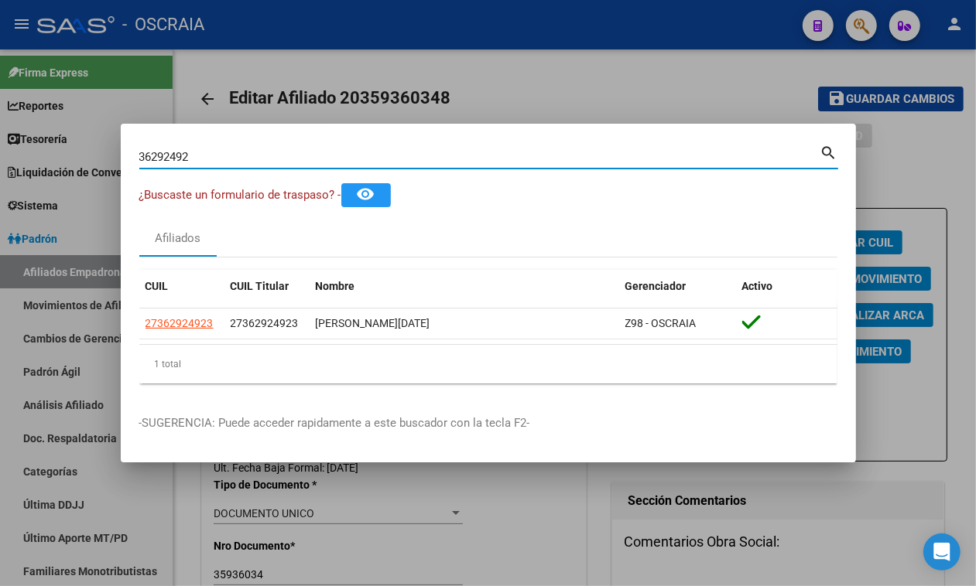
drag, startPoint x: 224, startPoint y: 156, endPoint x: 0, endPoint y: 156, distance: 224.4
click at [0, 156] on div "36292492 Buscar (apellido, dni, cuil, nro traspaso, cuit, obra social) search ¿…" at bounding box center [488, 293] width 976 height 586
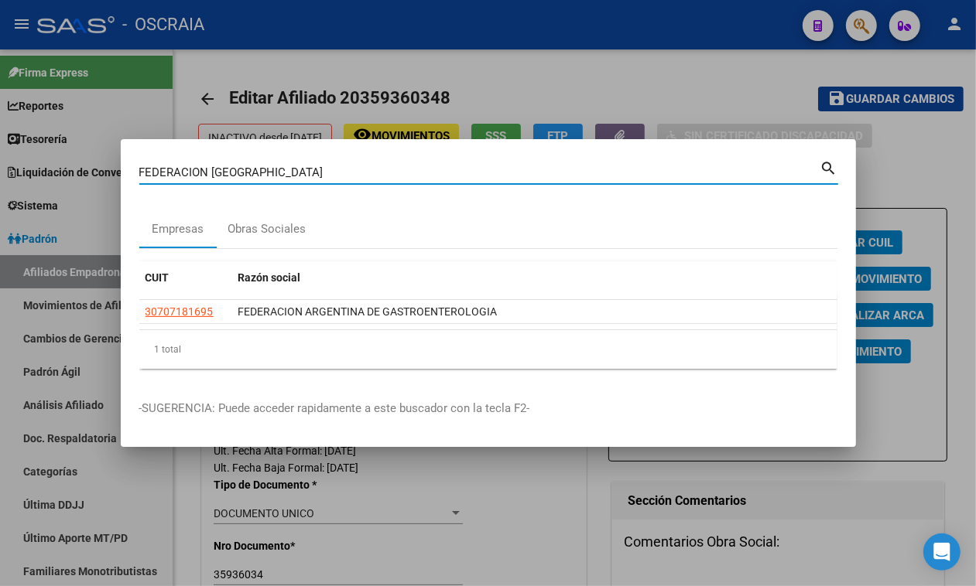
drag, startPoint x: 285, startPoint y: 173, endPoint x: 0, endPoint y: 87, distance: 297.4
click at [0, 87] on div "FEDERACION ARGENTINA Buscar (apellido, dni, cuil, nro traspaso, cuit, obra soci…" at bounding box center [488, 293] width 976 height 586
type input "REMISES"
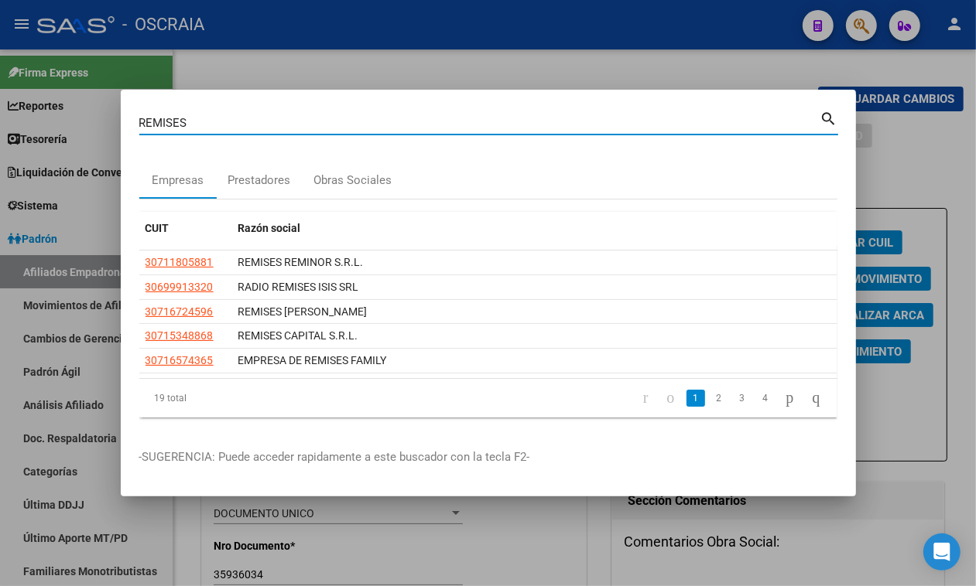
click at [710, 406] on link "2" at bounding box center [719, 398] width 19 height 17
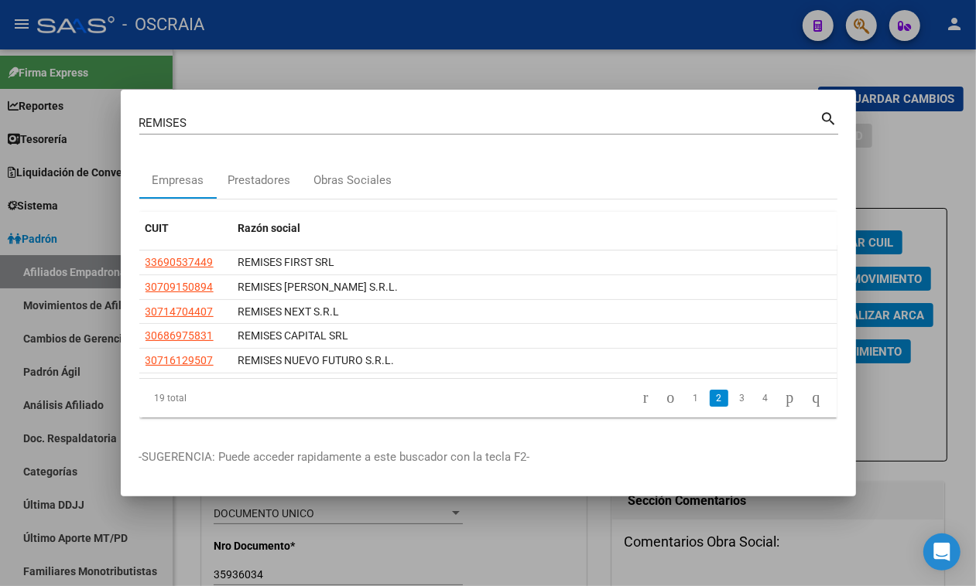
click at [733, 402] on link "3" at bounding box center [742, 398] width 19 height 17
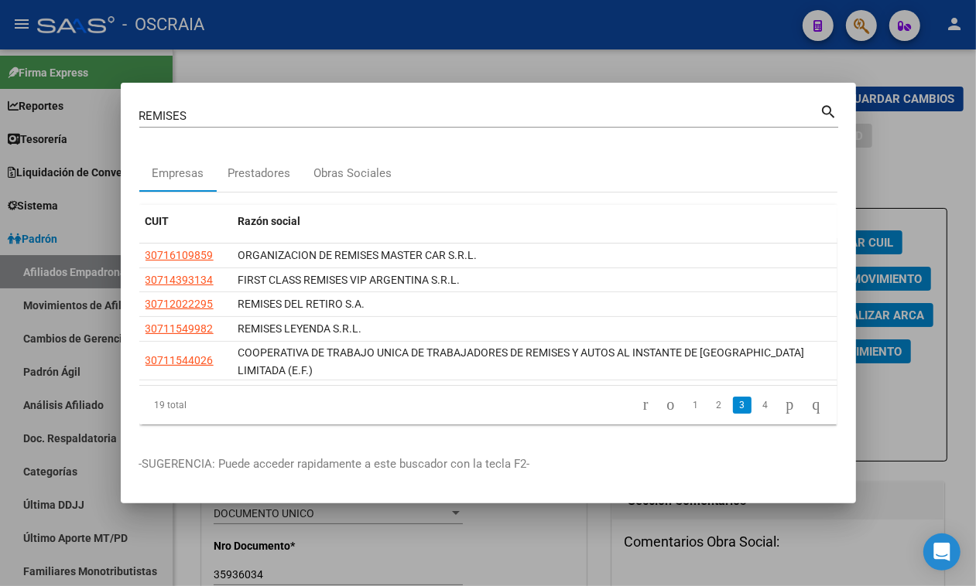
click at [754, 398] on li "4" at bounding box center [765, 405] width 23 height 26
click at [756, 410] on link "4" at bounding box center [765, 405] width 19 height 17
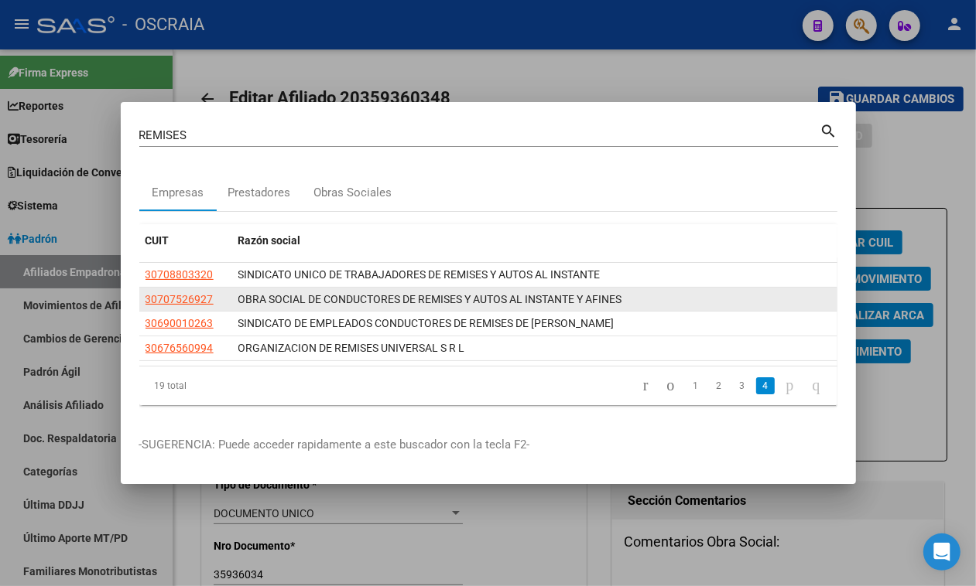
click at [460, 300] on span "OBRA SOCIAL DE CONDUCTORES DE REMISES Y AUTOS AL INSTANTE Y AFINES" at bounding box center [430, 299] width 384 height 12
copy span "OBRA SOCIAL DE CONDUCTORES DE REMISES Y AUTOS AL INSTANTE Y AFINES"
click at [190, 291] on app-link-go-to "30707526927" at bounding box center [179, 300] width 68 height 18
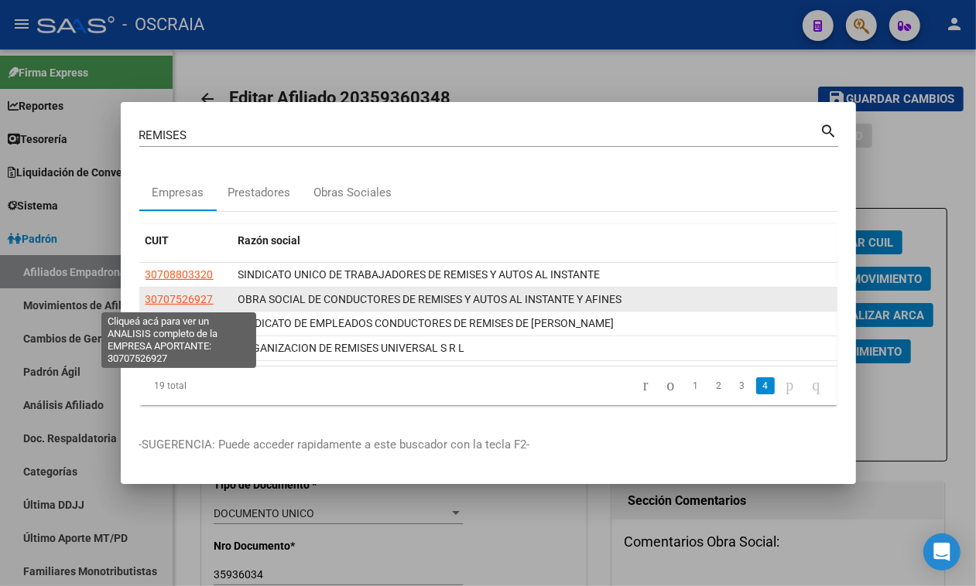
click at [188, 303] on span "30707526927" at bounding box center [179, 299] width 68 height 12
type textarea "30707526927"
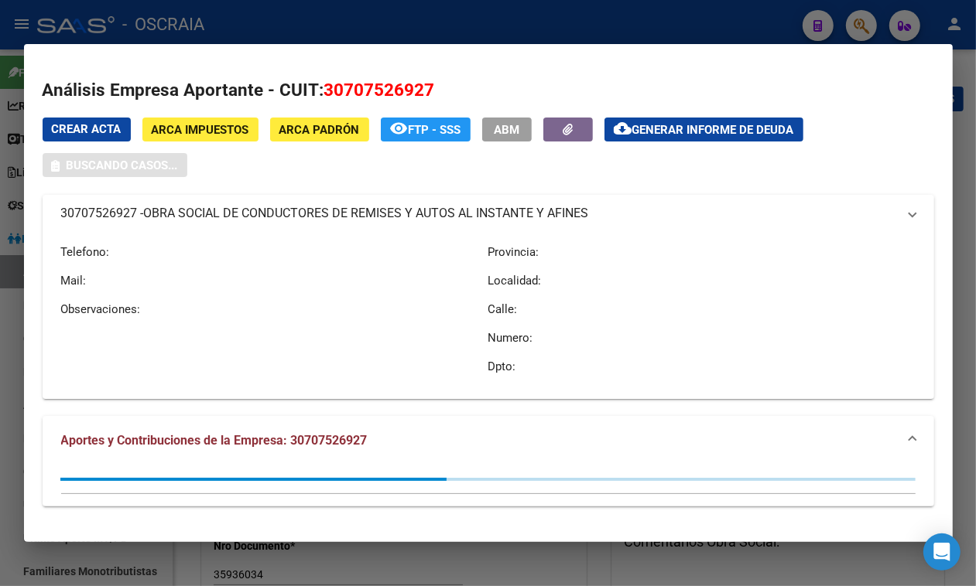
click at [361, 84] on span "30707526927" at bounding box center [379, 90] width 111 height 20
copy span "30707526927"
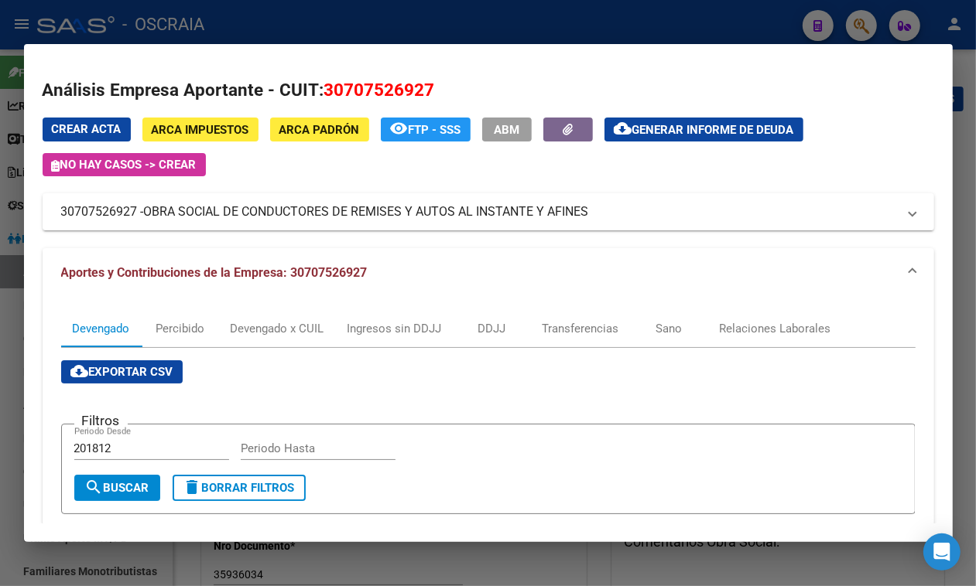
click at [326, 12] on div at bounding box center [488, 293] width 976 height 586
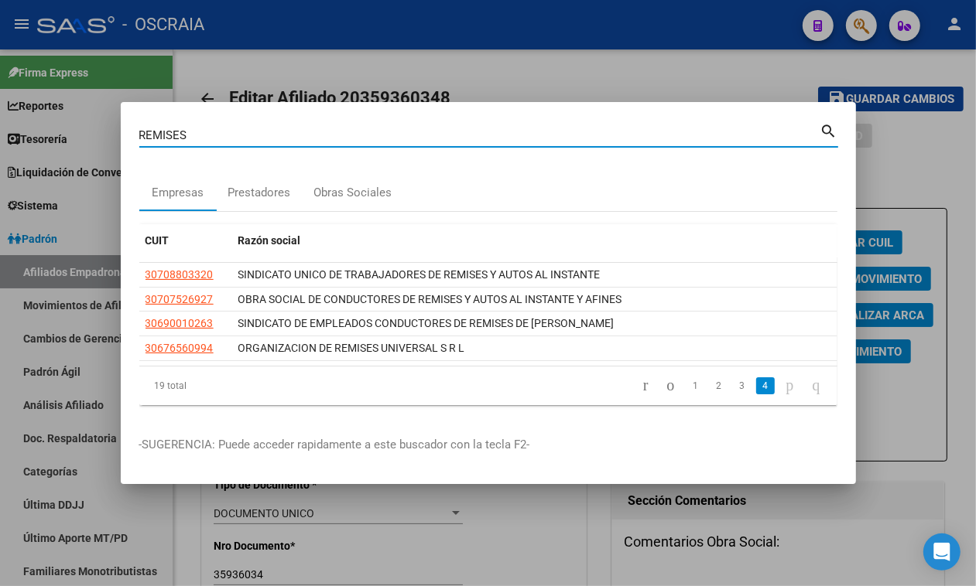
drag, startPoint x: 245, startPoint y: 130, endPoint x: 0, endPoint y: 110, distance: 245.3
click at [0, 110] on div "REMISES Buscar (apellido, dni, cuil, nro traspaso, cuit, obra social) search Em…" at bounding box center [488, 293] width 976 height 586
type input "F"
click at [251, 184] on div "Prestadores" at bounding box center [259, 193] width 63 height 18
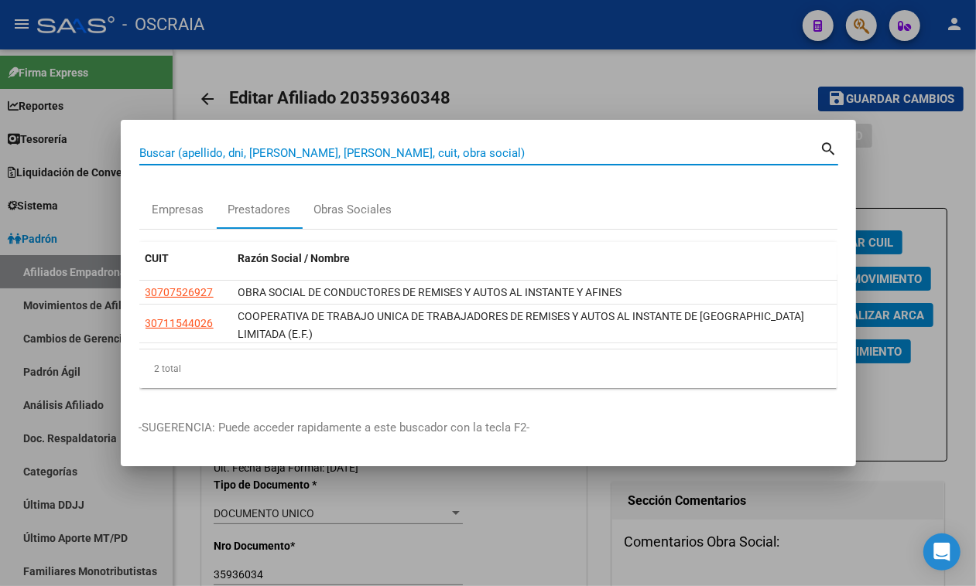
click at [299, 149] on input "Buscar (apellido, dni, cuil, nro traspaso, cuit, obra social)" at bounding box center [479, 153] width 681 height 14
type input "20408583730"
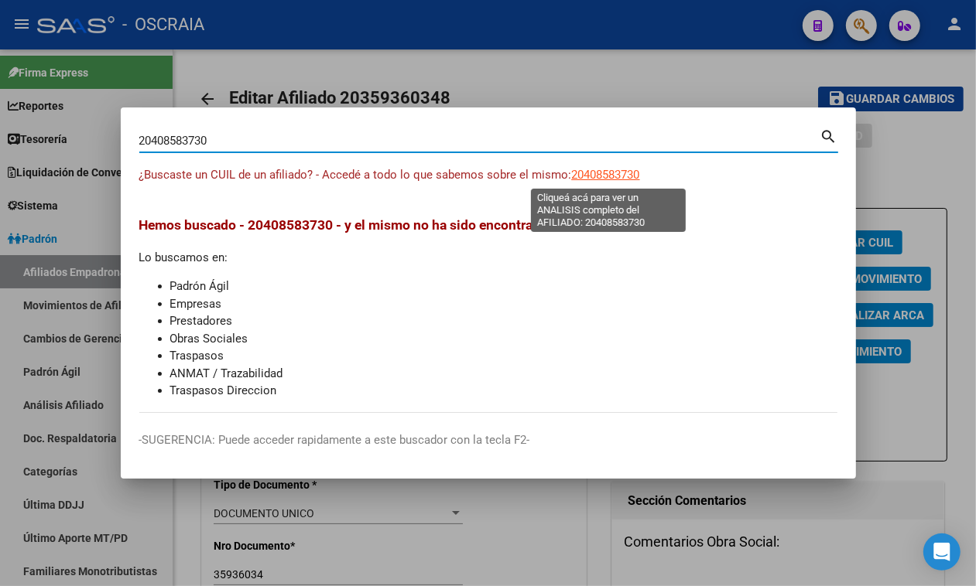
click at [585, 173] on span "20408583730" at bounding box center [606, 175] width 68 height 14
type textarea "20408583730"
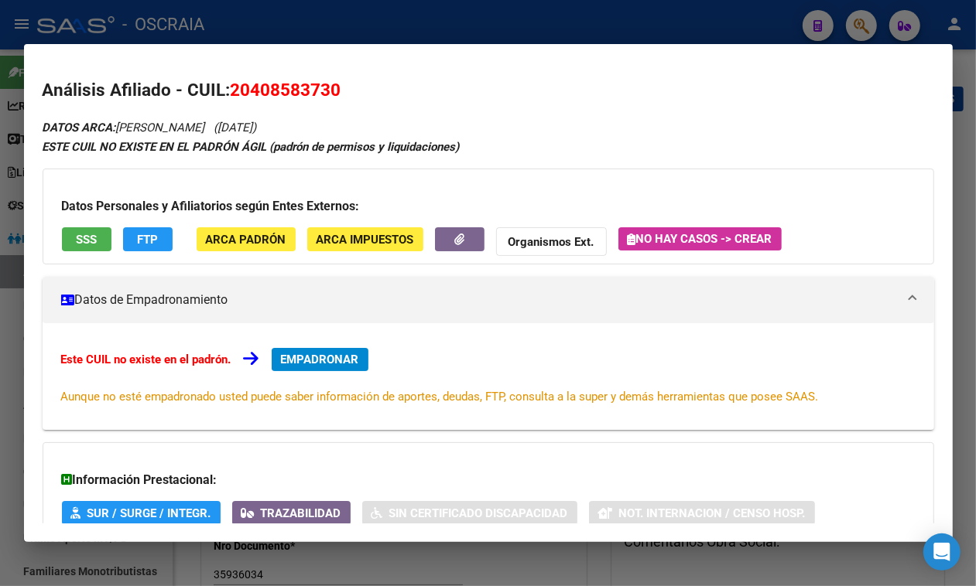
click at [263, 90] on span "20408583730" at bounding box center [286, 90] width 111 height 20
copy span "20408583730"
